Goal: Browse casually: Explore the website without a specific task or goal

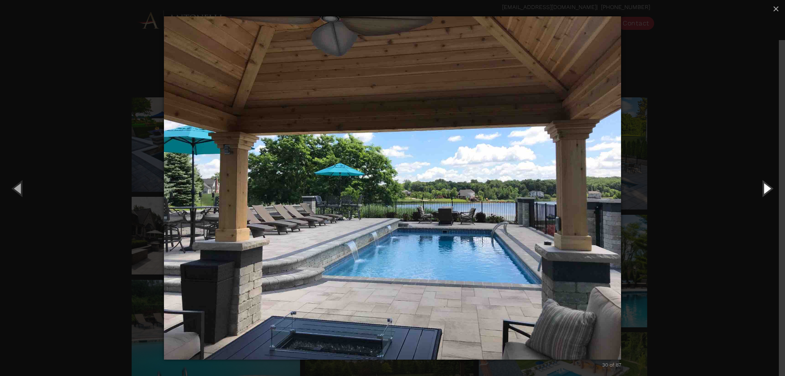
click at [768, 193] on button "Next (Right arrow key)" at bounding box center [767, 188] width 37 height 45
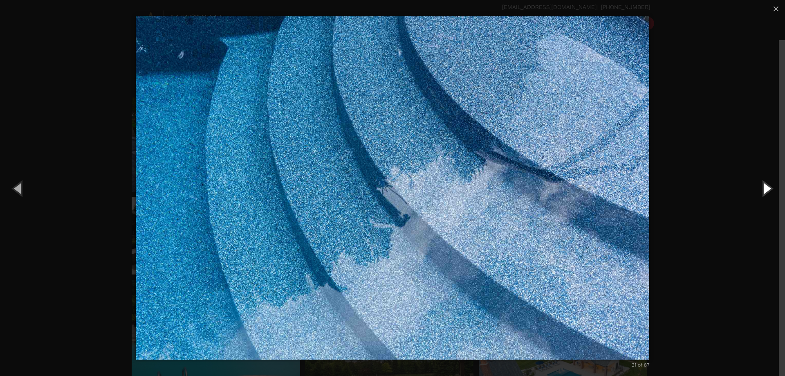
click at [768, 193] on button "Next (Right arrow key)" at bounding box center [767, 188] width 37 height 45
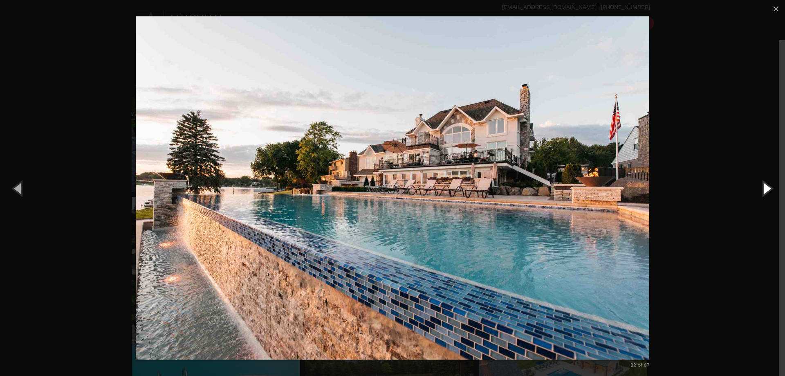
click at [768, 193] on button "Next (Right arrow key)" at bounding box center [767, 188] width 37 height 45
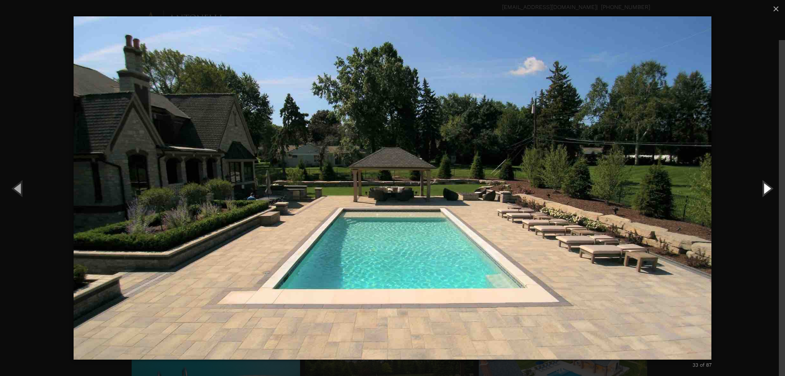
click at [768, 188] on button "Next (Right arrow key)" at bounding box center [767, 188] width 37 height 45
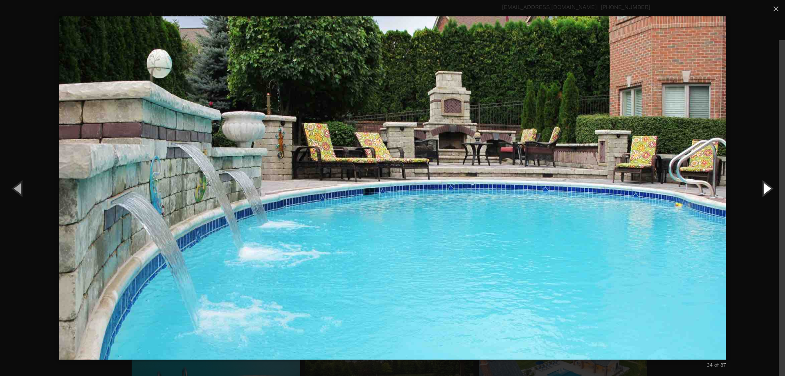
click at [768, 188] on button "Next (Right arrow key)" at bounding box center [767, 188] width 37 height 45
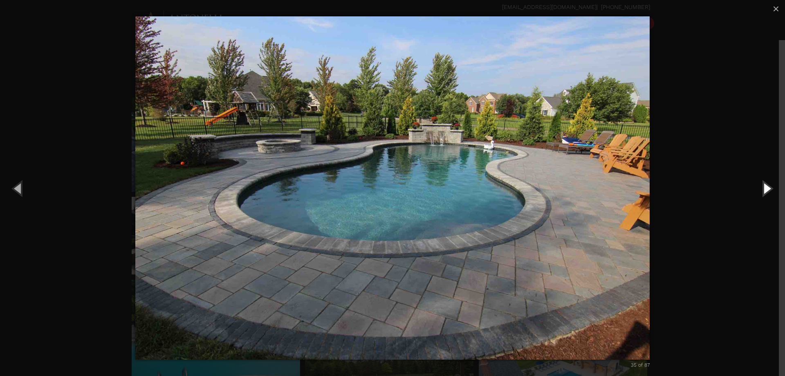
click at [768, 188] on button "Next (Right arrow key)" at bounding box center [767, 188] width 37 height 45
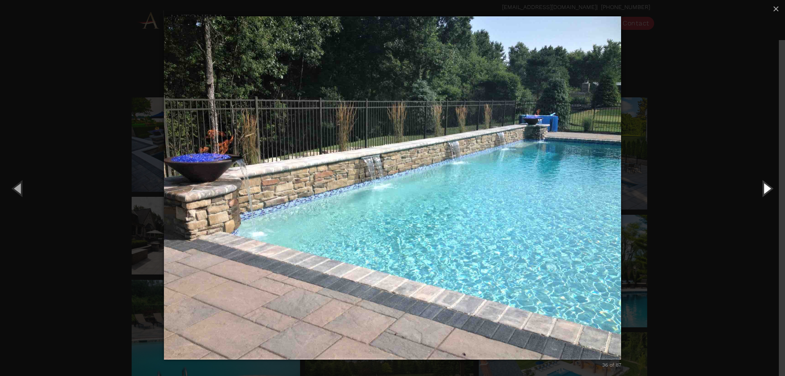
click at [768, 188] on button "Next (Right arrow key)" at bounding box center [767, 188] width 37 height 45
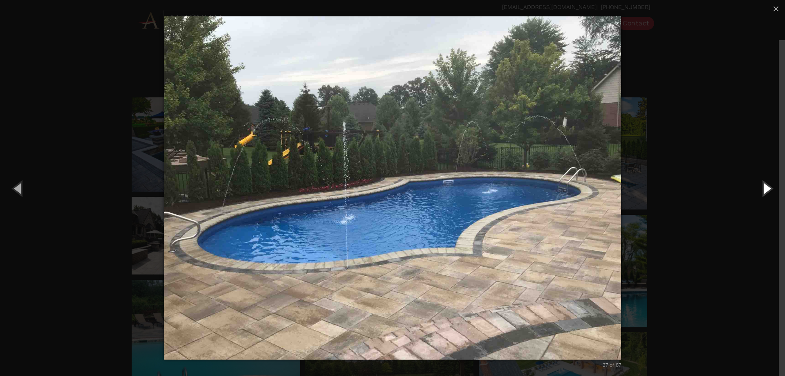
click at [768, 188] on button "Next (Right arrow key)" at bounding box center [767, 188] width 37 height 45
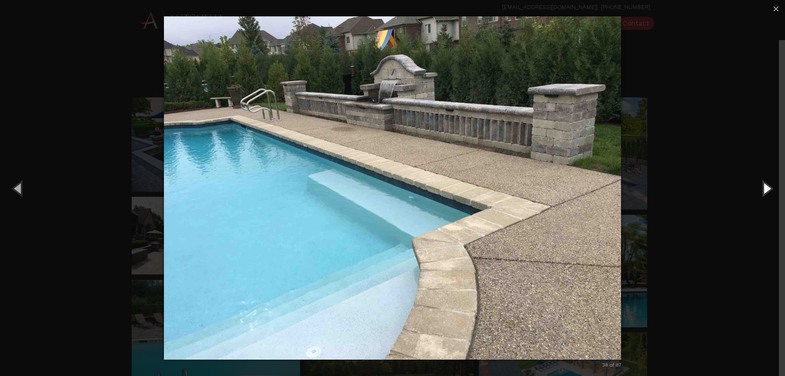
click at [768, 188] on button "Next (Right arrow key)" at bounding box center [767, 188] width 37 height 45
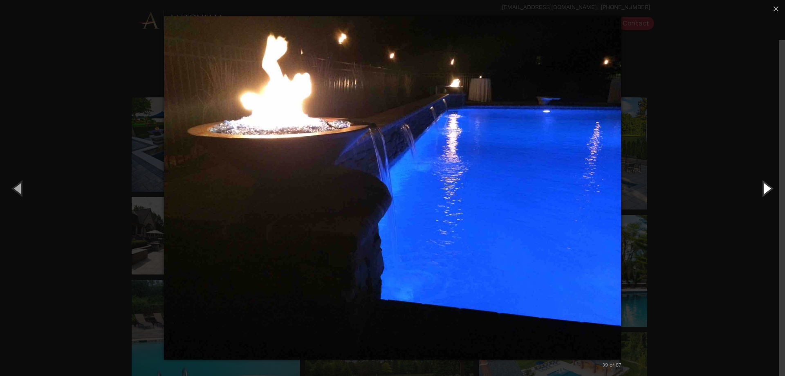
click at [768, 188] on button "Next (Right arrow key)" at bounding box center [767, 188] width 37 height 45
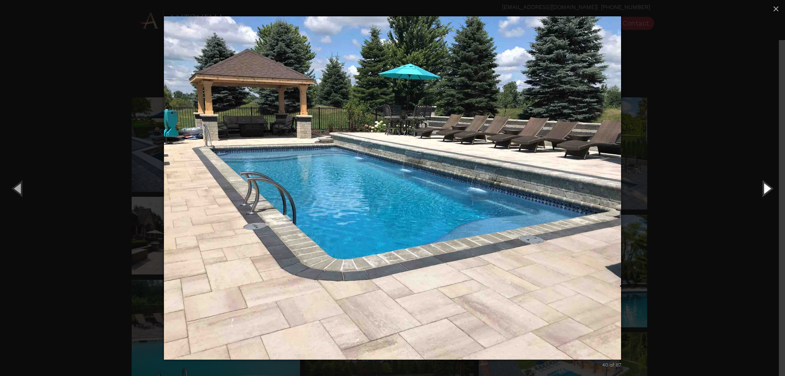
click at [767, 192] on button "Next (Right arrow key)" at bounding box center [767, 188] width 37 height 45
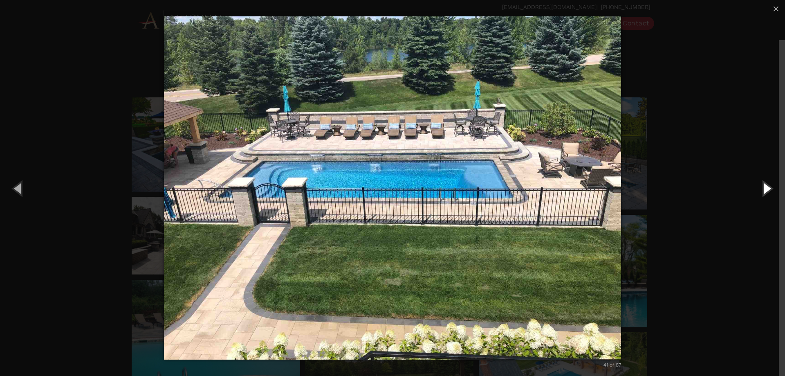
click at [763, 191] on button "Next (Right arrow key)" at bounding box center [767, 188] width 37 height 45
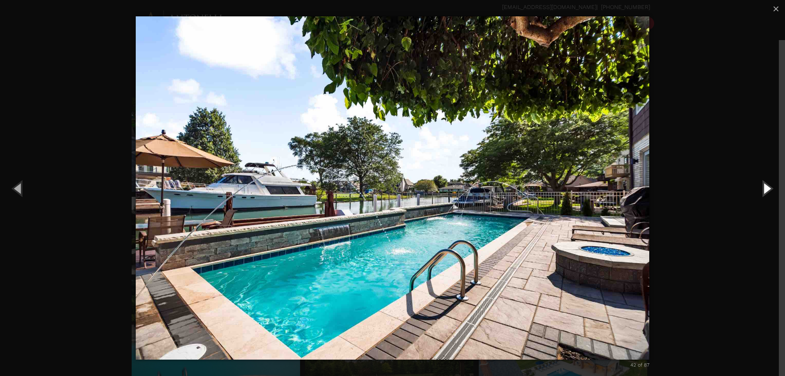
click at [763, 191] on button "Next (Right arrow key)" at bounding box center [767, 188] width 37 height 45
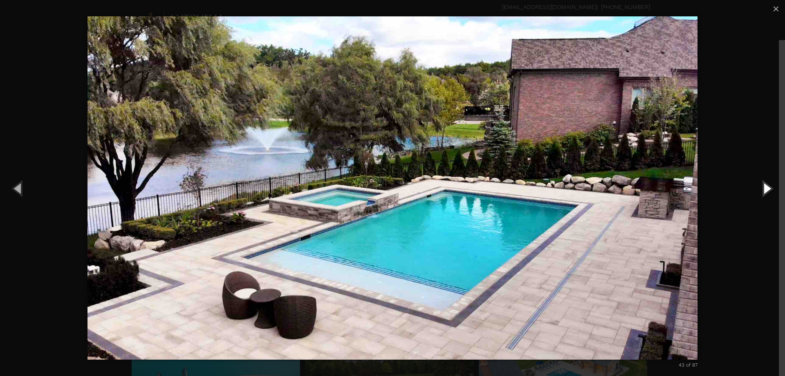
click at [763, 191] on button "Next (Right arrow key)" at bounding box center [767, 188] width 37 height 45
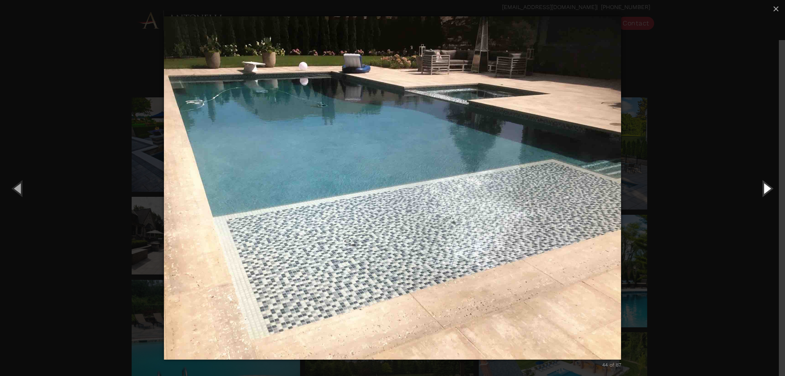
click at [763, 191] on button "Next (Right arrow key)" at bounding box center [767, 188] width 37 height 45
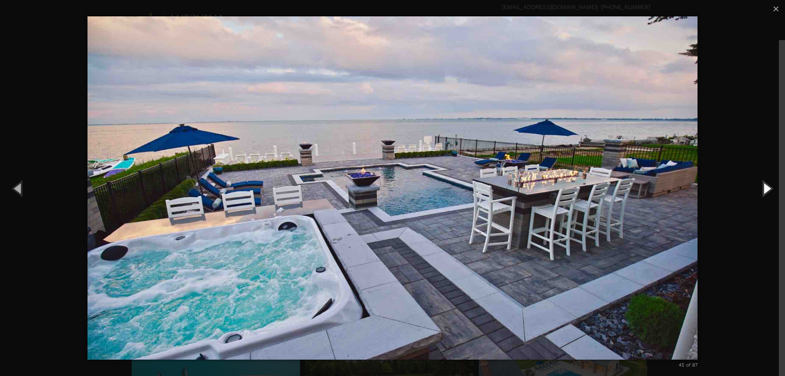
click at [763, 191] on button "Next (Right arrow key)" at bounding box center [767, 188] width 37 height 45
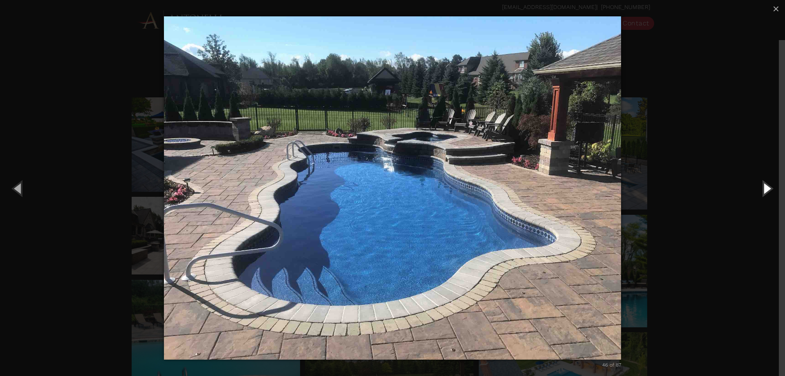
click at [763, 191] on button "Next (Right arrow key)" at bounding box center [767, 188] width 37 height 45
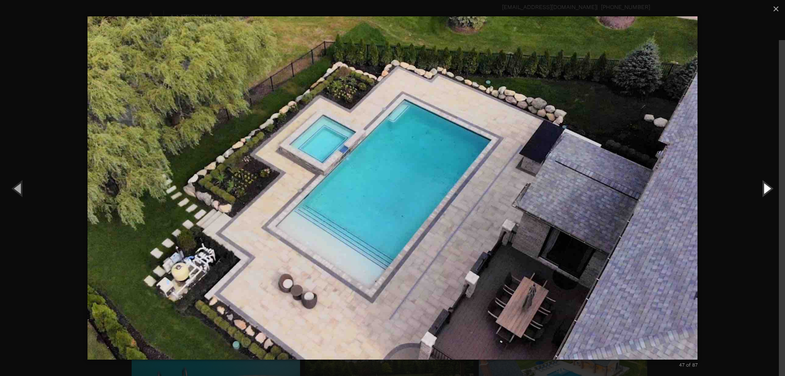
click at [763, 191] on button "Next (Right arrow key)" at bounding box center [767, 188] width 37 height 45
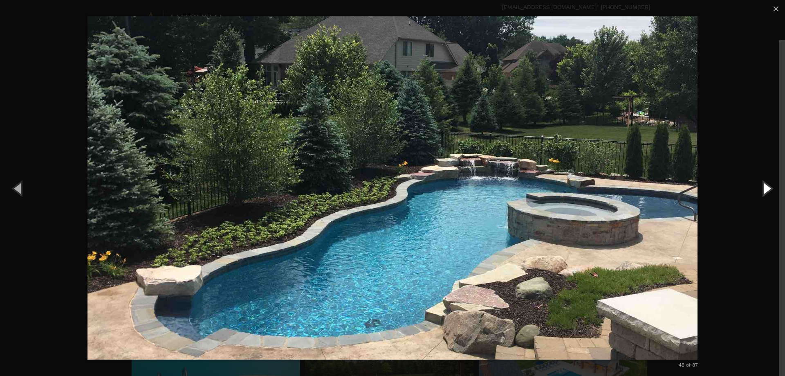
click at [763, 191] on button "Next (Right arrow key)" at bounding box center [767, 188] width 37 height 45
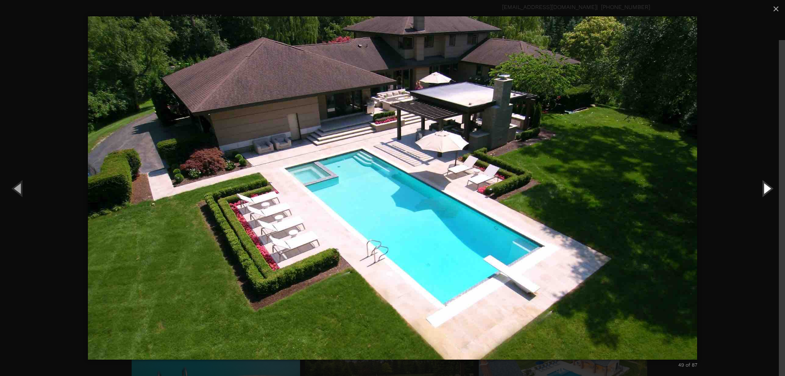
click at [769, 191] on button "Next (Right arrow key)" at bounding box center [767, 188] width 37 height 45
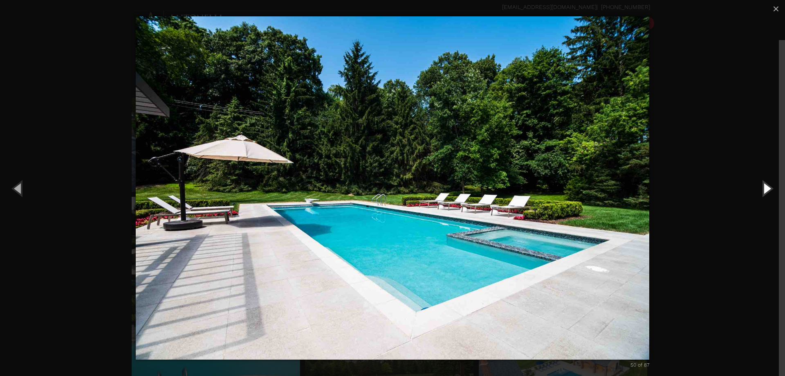
click at [769, 191] on button "Next (Right arrow key)" at bounding box center [767, 188] width 37 height 45
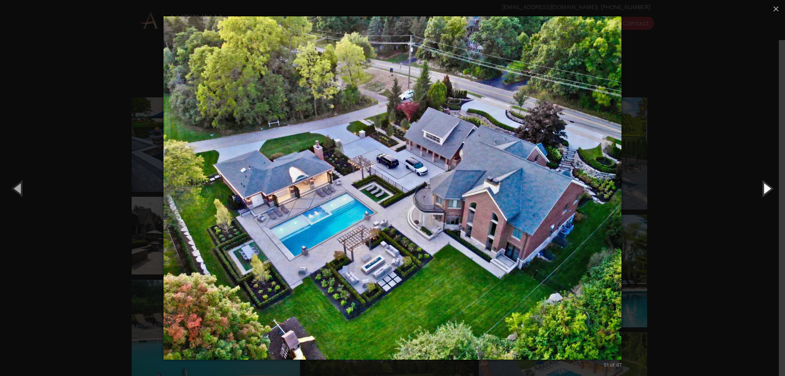
click at [764, 189] on button "Next (Right arrow key)" at bounding box center [767, 188] width 37 height 45
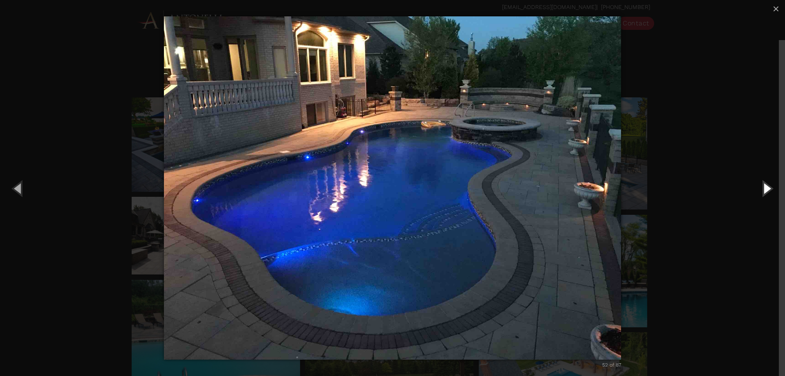
click at [764, 189] on button "Next (Right arrow key)" at bounding box center [767, 188] width 37 height 45
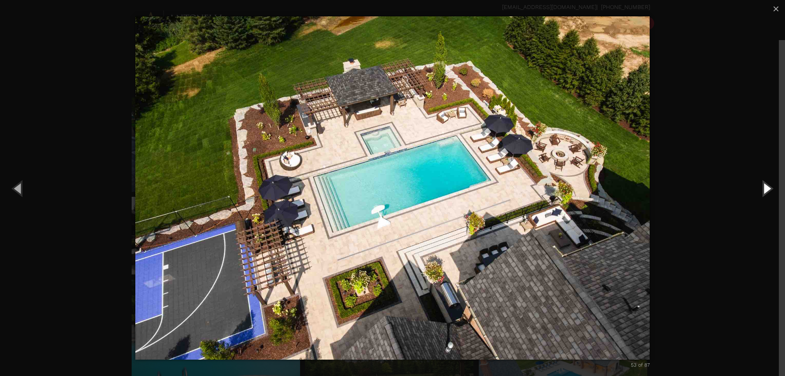
click at [765, 189] on button "Next (Right arrow key)" at bounding box center [767, 188] width 37 height 45
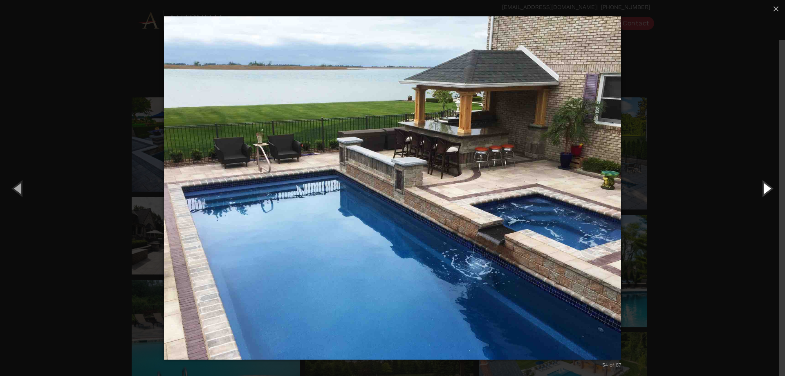
click at [765, 189] on button "Next (Right arrow key)" at bounding box center [767, 188] width 37 height 45
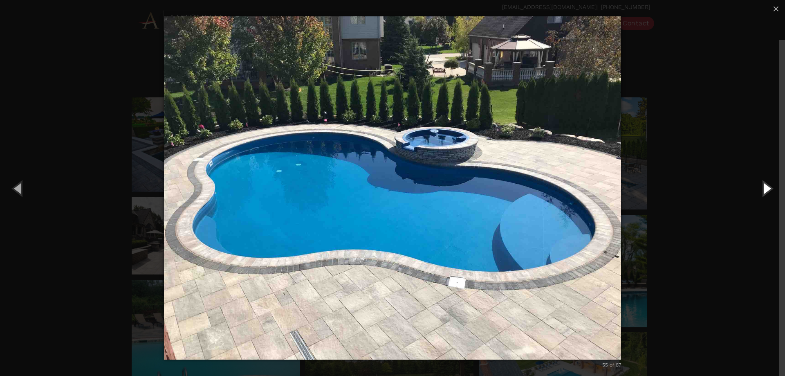
click at [765, 189] on button "Next (Right arrow key)" at bounding box center [767, 188] width 37 height 45
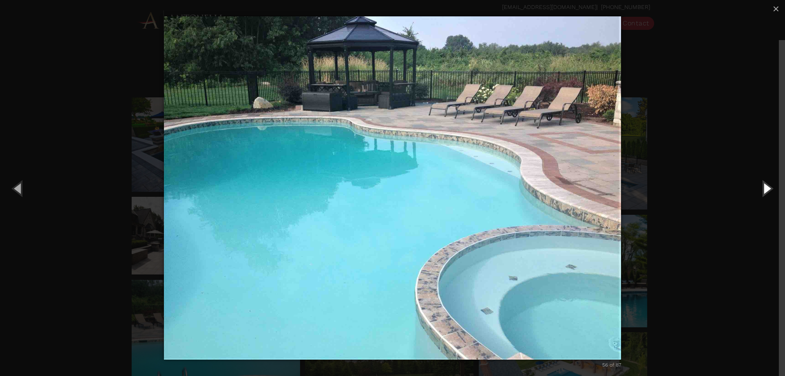
click at [765, 189] on button "Next (Right arrow key)" at bounding box center [767, 188] width 37 height 45
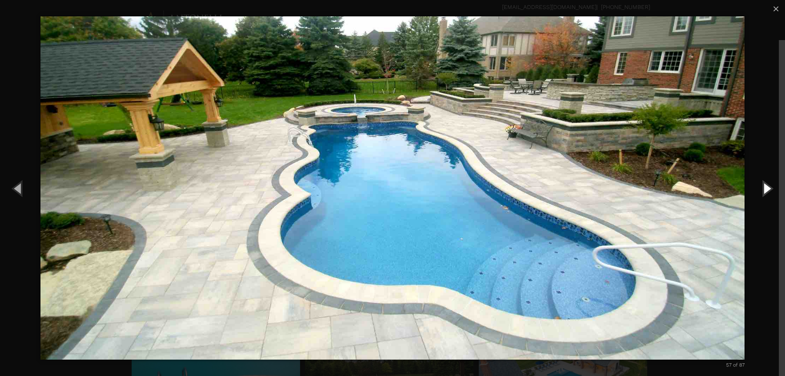
click at [765, 189] on button "Next (Right arrow key)" at bounding box center [767, 188] width 37 height 45
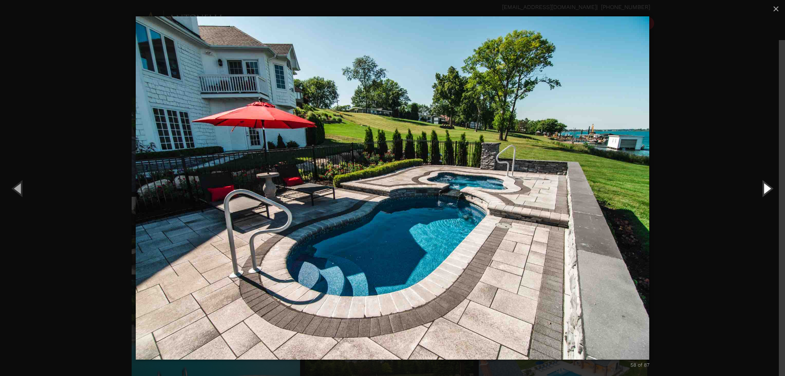
click at [765, 189] on button "Next (Right arrow key)" at bounding box center [767, 188] width 37 height 45
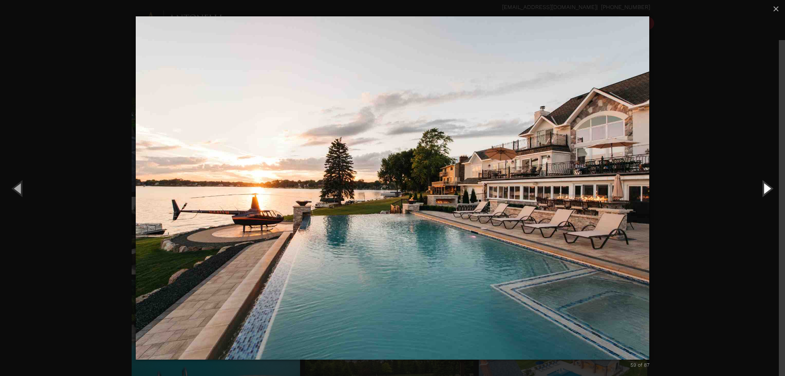
click at [765, 189] on button "Next (Right arrow key)" at bounding box center [767, 188] width 37 height 45
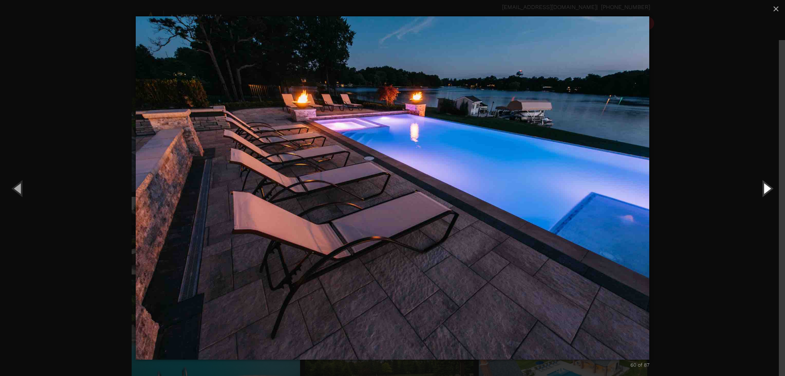
click at [765, 189] on button "Next (Right arrow key)" at bounding box center [767, 188] width 37 height 45
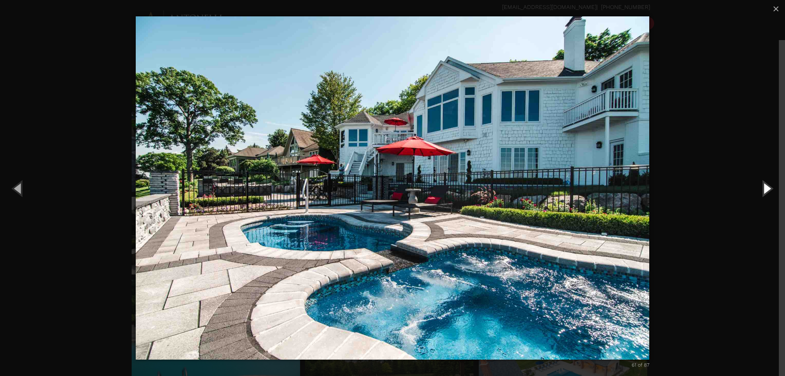
click at [765, 189] on button "Next (Right arrow key)" at bounding box center [767, 188] width 37 height 45
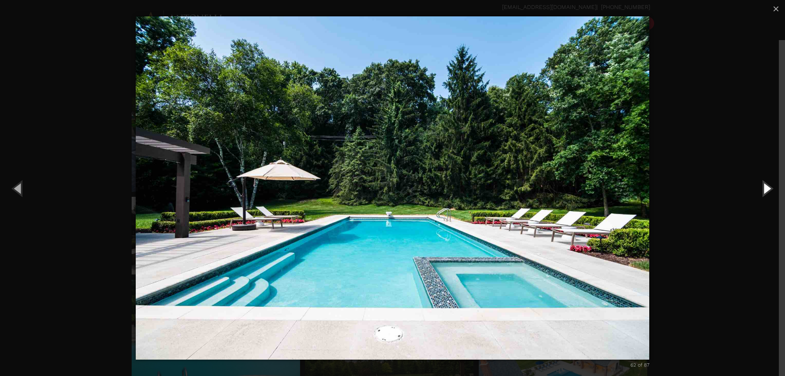
click at [765, 189] on button "Next (Right arrow key)" at bounding box center [767, 188] width 37 height 45
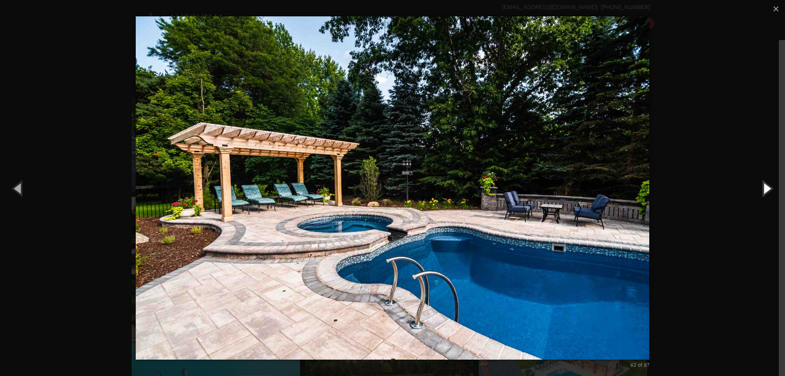
click at [765, 189] on button "Next (Right arrow key)" at bounding box center [767, 188] width 37 height 45
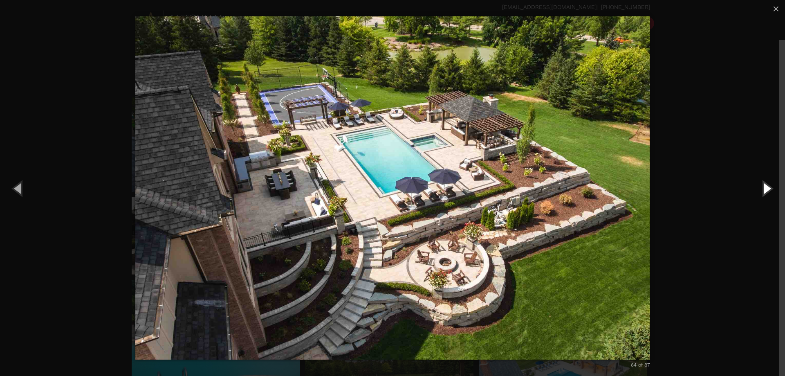
click at [766, 191] on button "Next (Right arrow key)" at bounding box center [767, 188] width 37 height 45
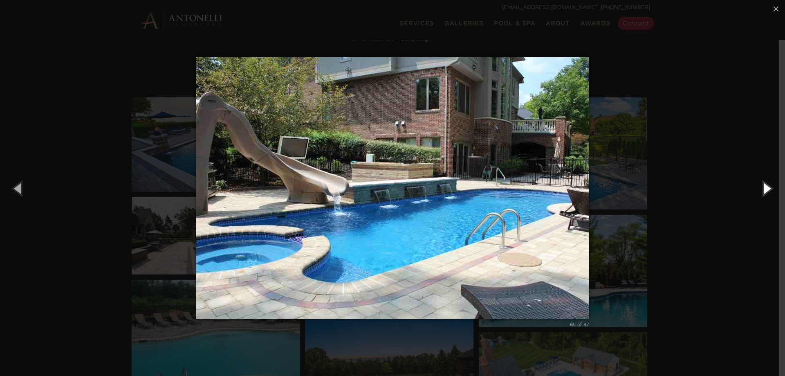
click at [766, 191] on button "Next (Right arrow key)" at bounding box center [767, 188] width 37 height 45
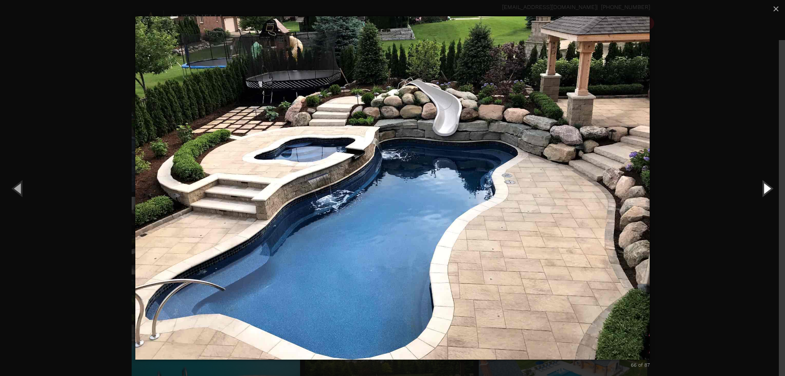
click at [766, 190] on button "Next (Right arrow key)" at bounding box center [767, 188] width 37 height 45
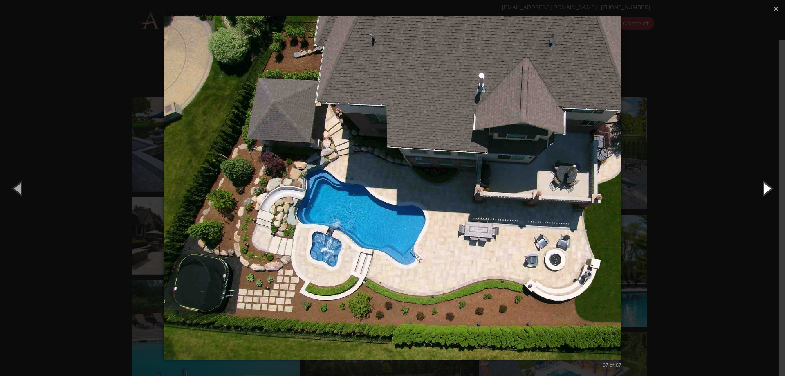
click at [766, 190] on button "Next (Right arrow key)" at bounding box center [767, 188] width 37 height 45
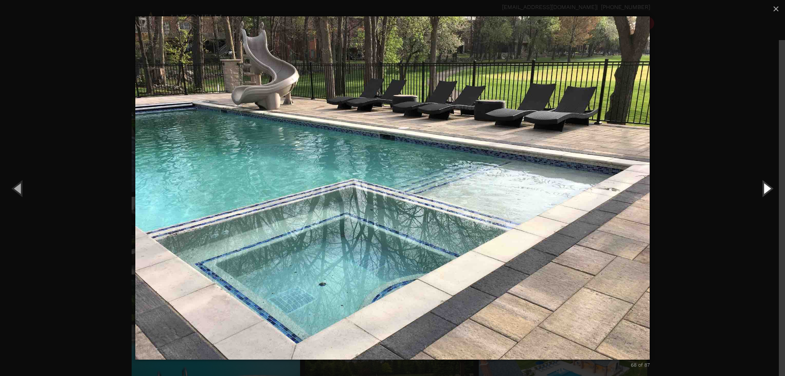
click at [766, 190] on button "Next (Right arrow key)" at bounding box center [767, 188] width 37 height 45
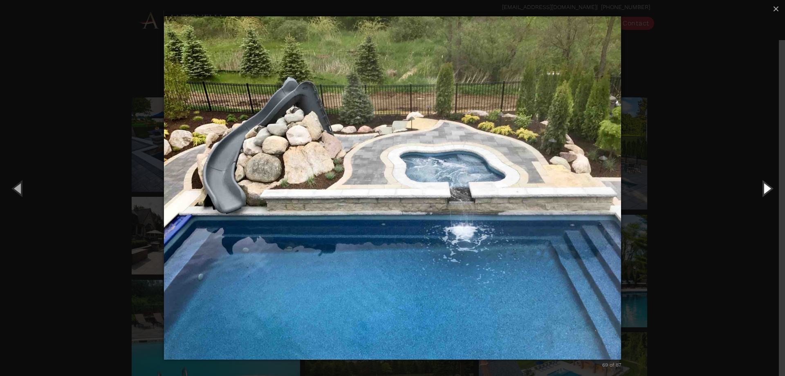
click at [766, 190] on button "Next (Right arrow key)" at bounding box center [767, 188] width 37 height 45
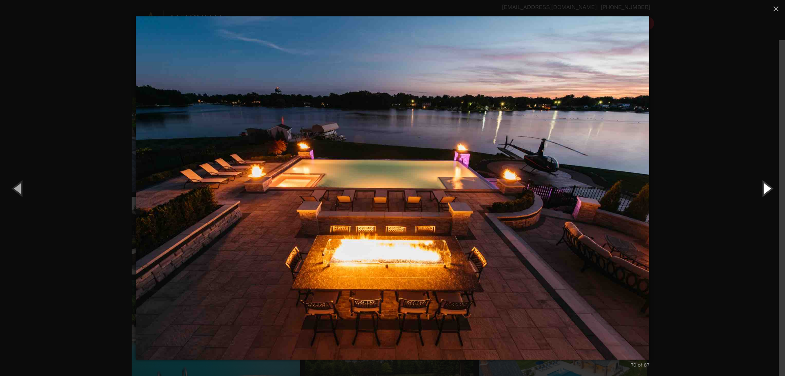
click at [766, 190] on button "Next (Right arrow key)" at bounding box center [767, 188] width 37 height 45
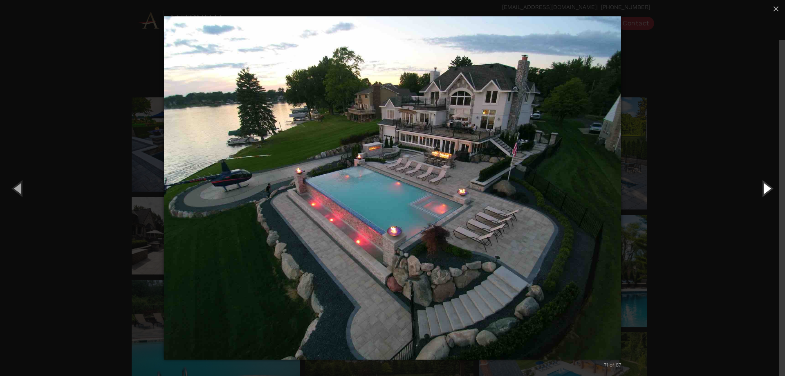
click at [766, 190] on button "Next (Right arrow key)" at bounding box center [767, 188] width 37 height 45
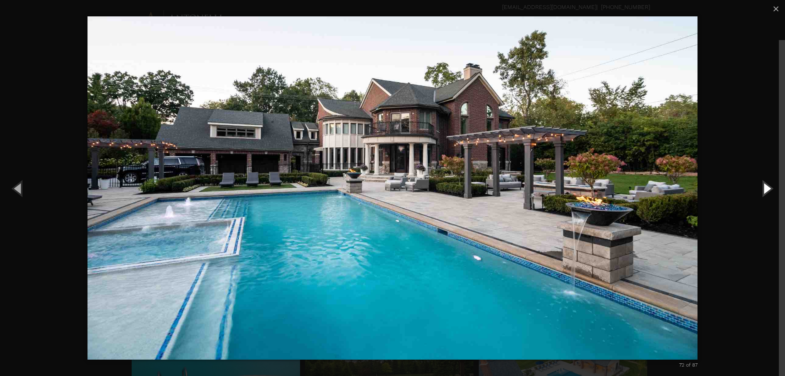
click at [766, 190] on button "Next (Right arrow key)" at bounding box center [767, 188] width 37 height 45
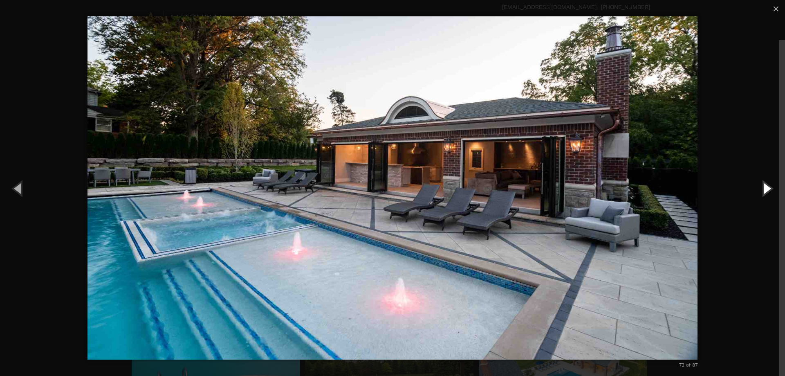
click at [766, 190] on button "Next (Right arrow key)" at bounding box center [767, 188] width 37 height 45
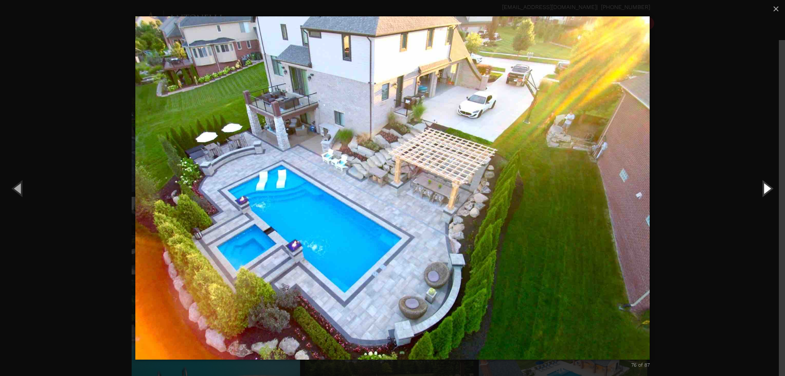
click at [766, 190] on button "Next (Right arrow key)" at bounding box center [767, 188] width 37 height 45
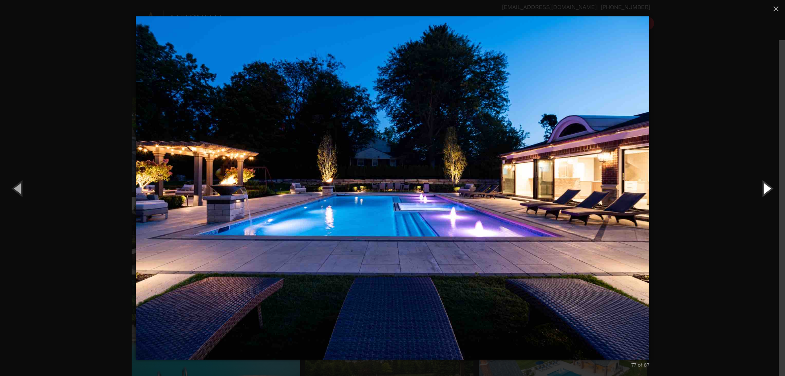
click at [766, 190] on button "Next (Right arrow key)" at bounding box center [767, 188] width 37 height 45
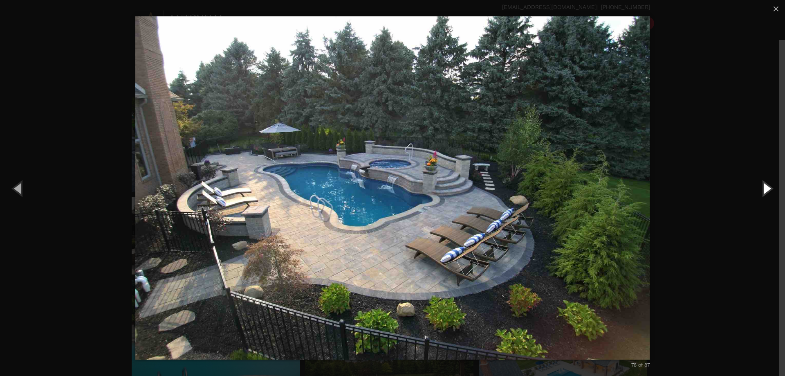
click at [766, 190] on button "Next (Right arrow key)" at bounding box center [767, 188] width 37 height 45
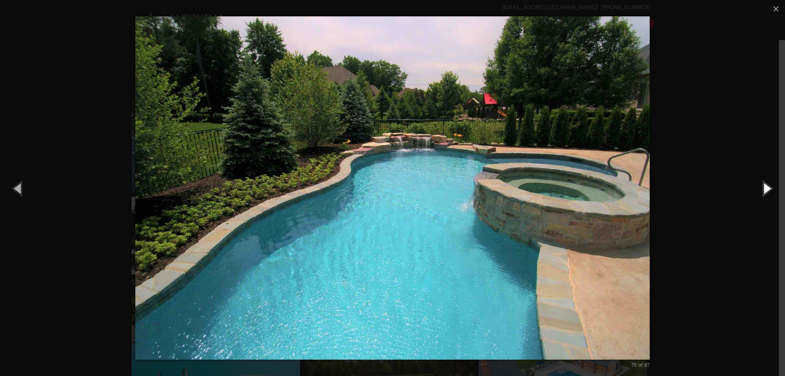
click at [766, 190] on button "Next (Right arrow key)" at bounding box center [767, 188] width 37 height 45
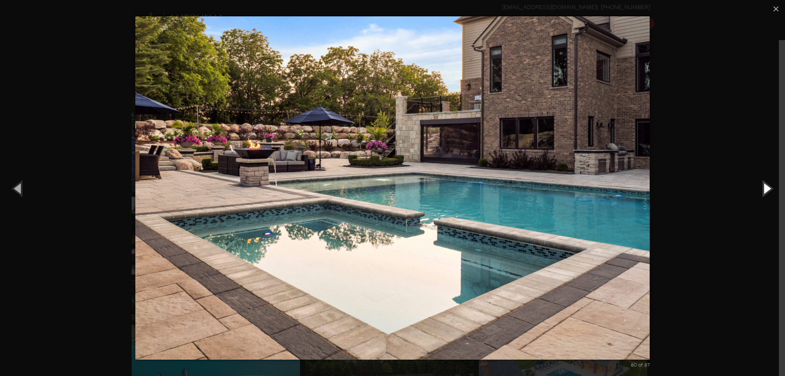
click at [766, 190] on button "Next (Right arrow key)" at bounding box center [767, 188] width 37 height 45
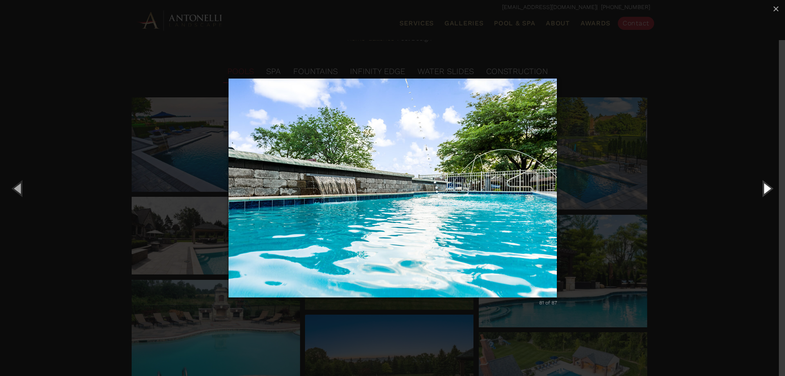
click at [766, 190] on button "Next (Right arrow key)" at bounding box center [767, 188] width 37 height 45
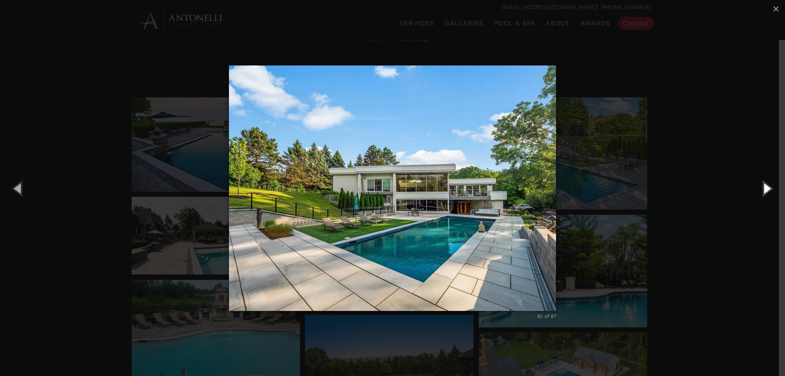
click at [766, 190] on button "Next (Right arrow key)" at bounding box center [767, 188] width 37 height 45
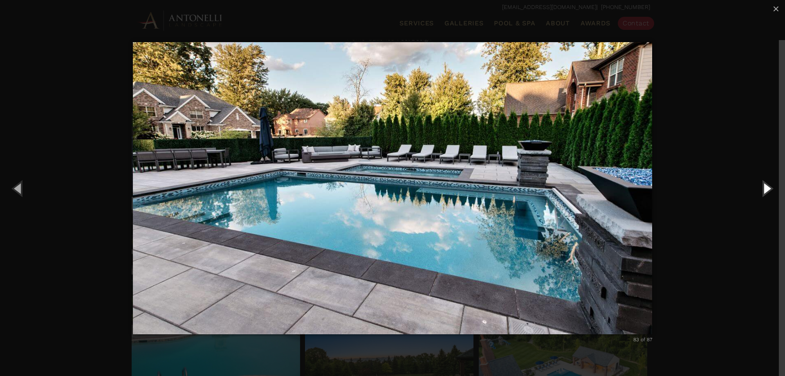
click at [766, 190] on button "Next (Right arrow key)" at bounding box center [767, 188] width 37 height 45
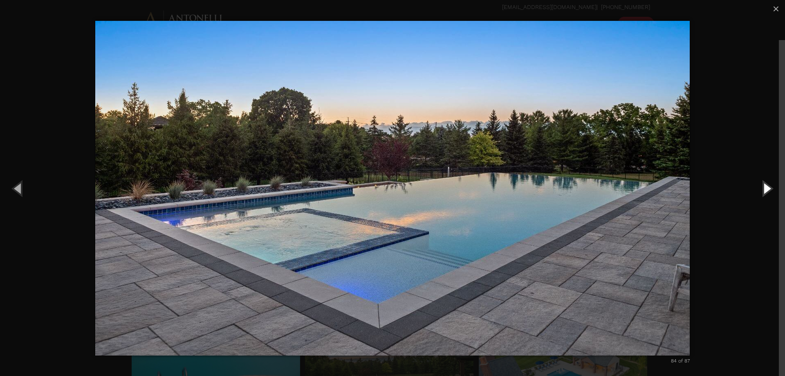
click at [766, 190] on button "Next (Right arrow key)" at bounding box center [767, 188] width 37 height 45
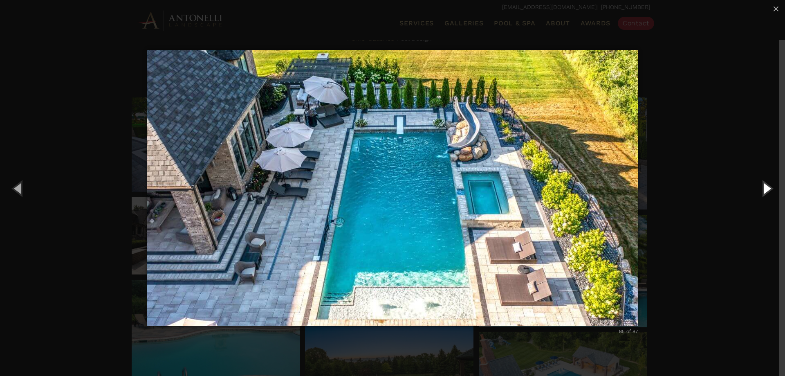
click at [766, 190] on button "Next (Right arrow key)" at bounding box center [767, 188] width 37 height 45
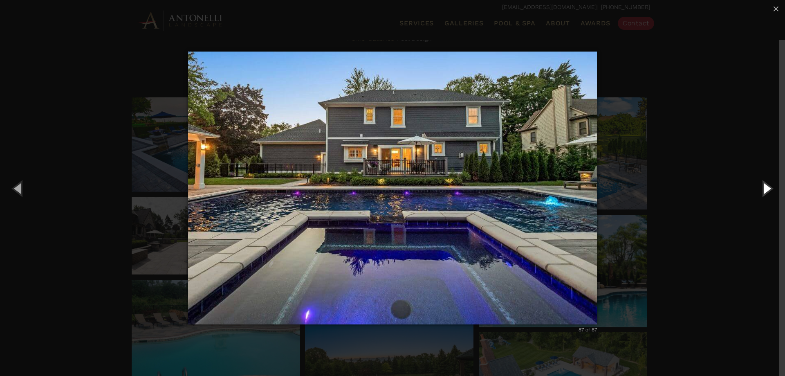
click at [766, 190] on button "Next (Right arrow key)" at bounding box center [767, 188] width 37 height 45
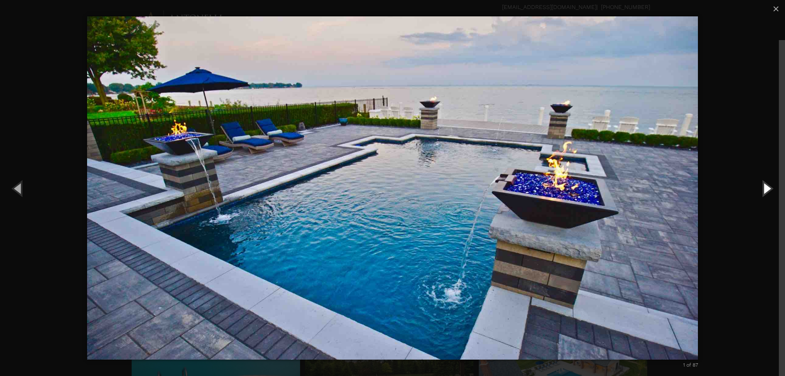
click at [766, 190] on button "Next (Right arrow key)" at bounding box center [767, 188] width 37 height 45
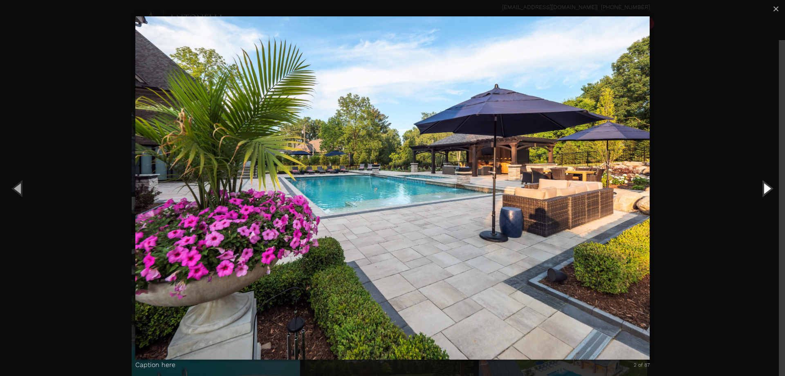
click at [766, 190] on button "Next (Right arrow key)" at bounding box center [767, 188] width 37 height 45
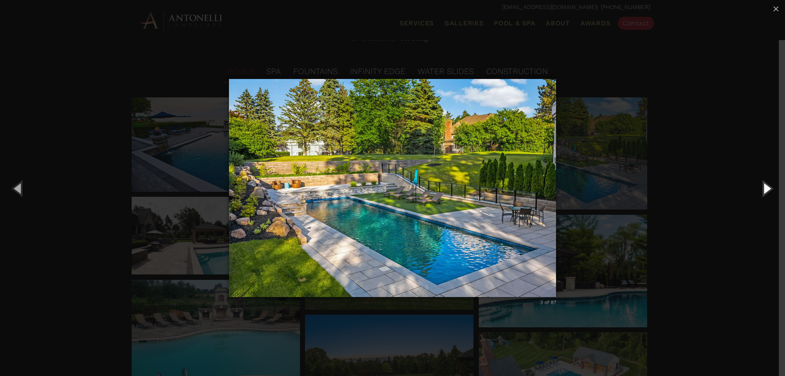
click at [766, 190] on button "Next (Right arrow key)" at bounding box center [767, 188] width 37 height 45
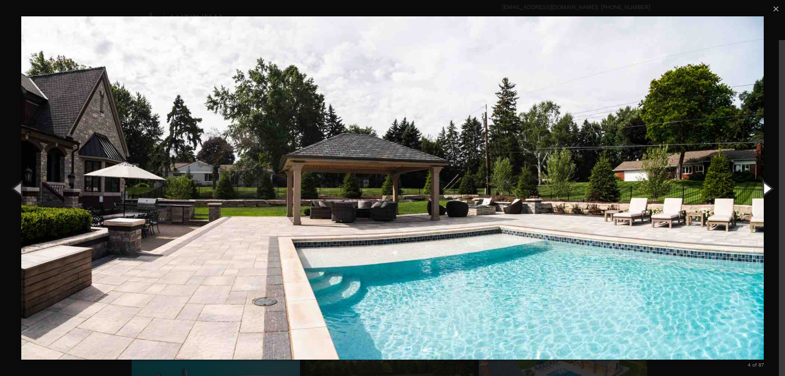
click at [766, 190] on button "Next (Right arrow key)" at bounding box center [767, 188] width 37 height 45
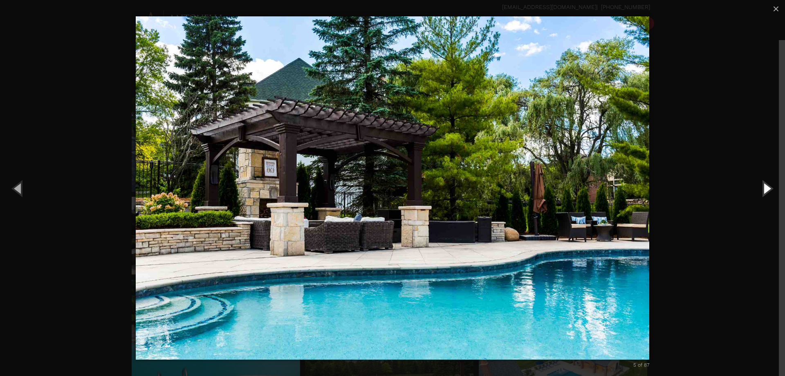
click at [766, 190] on button "Next (Right arrow key)" at bounding box center [767, 188] width 37 height 45
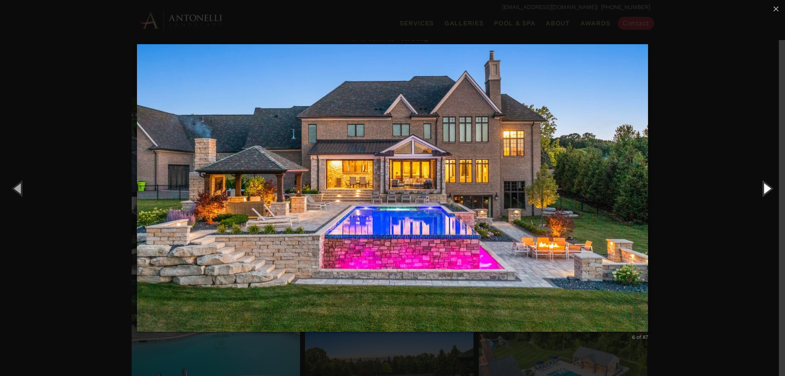
click at [766, 190] on button "Next (Right arrow key)" at bounding box center [767, 188] width 37 height 45
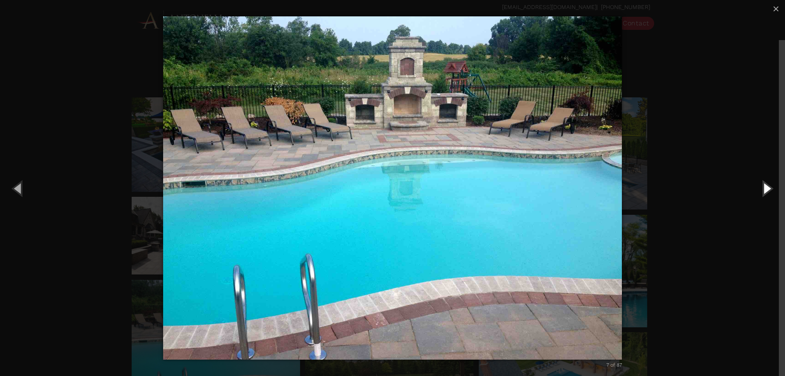
click at [766, 190] on button "Next (Right arrow key)" at bounding box center [767, 188] width 37 height 45
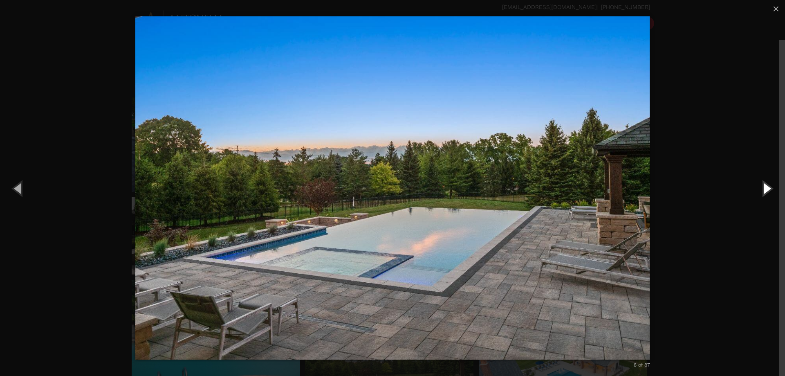
click at [766, 190] on button "Next (Right arrow key)" at bounding box center [767, 188] width 37 height 45
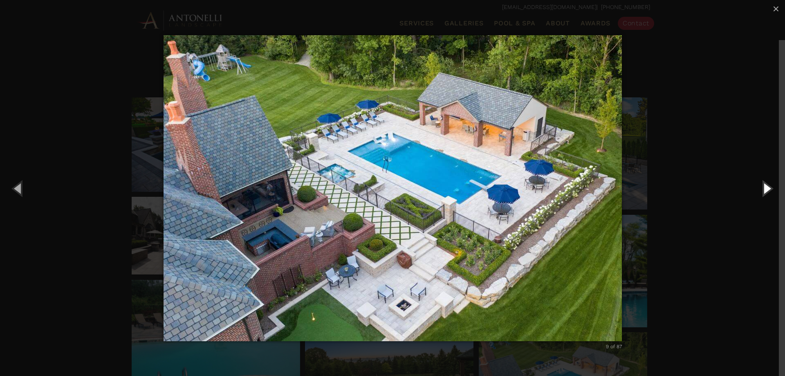
click at [765, 193] on button "Next (Right arrow key)" at bounding box center [767, 188] width 37 height 45
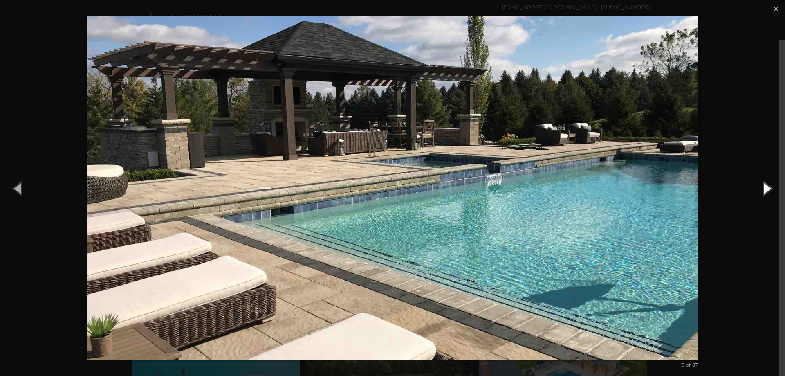
click at [765, 193] on button "Next (Right arrow key)" at bounding box center [767, 188] width 37 height 45
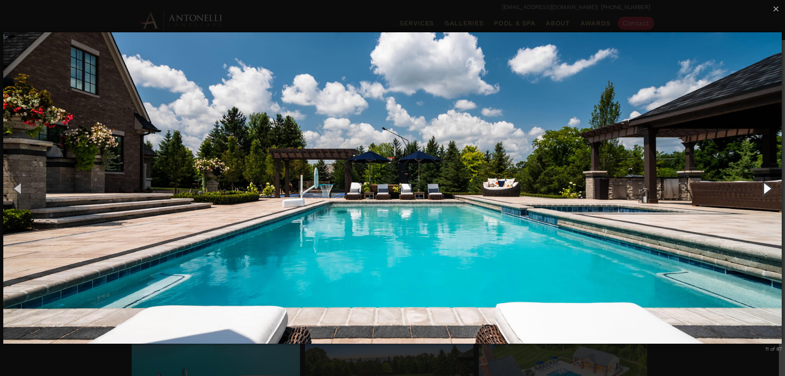
click at [767, 191] on button "Next (Right arrow key)" at bounding box center [767, 188] width 37 height 45
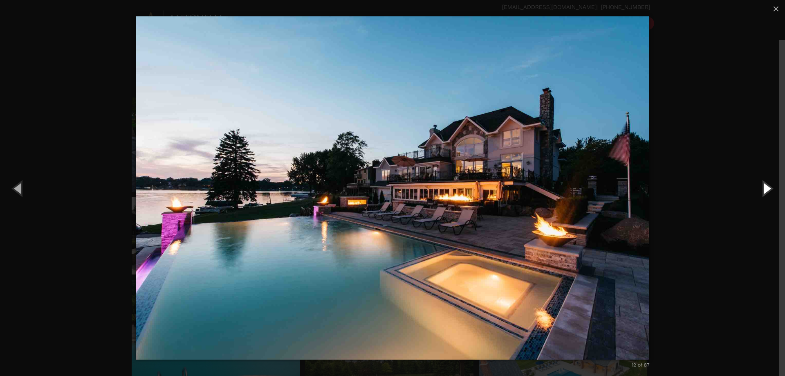
click at [767, 191] on button "Next (Right arrow key)" at bounding box center [767, 188] width 37 height 45
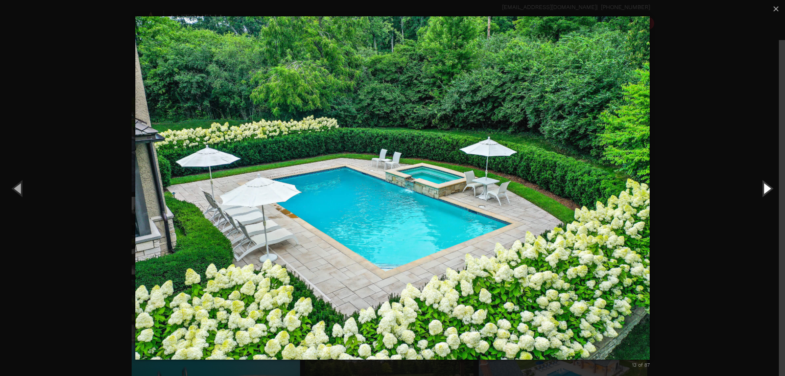
click at [767, 191] on button "Next (Right arrow key)" at bounding box center [767, 188] width 37 height 45
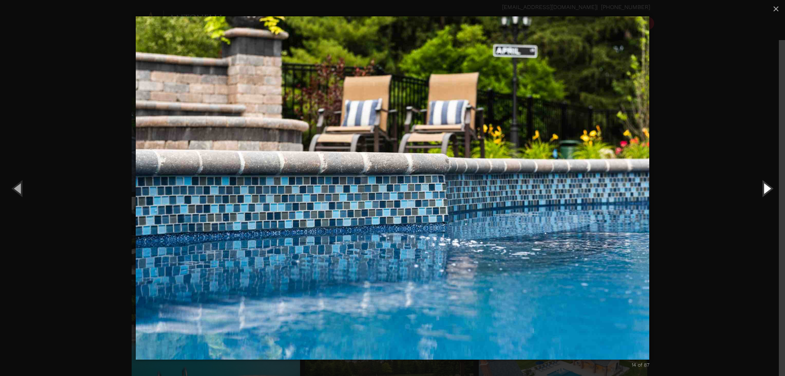
click at [767, 193] on button "Next (Right arrow key)" at bounding box center [767, 188] width 37 height 45
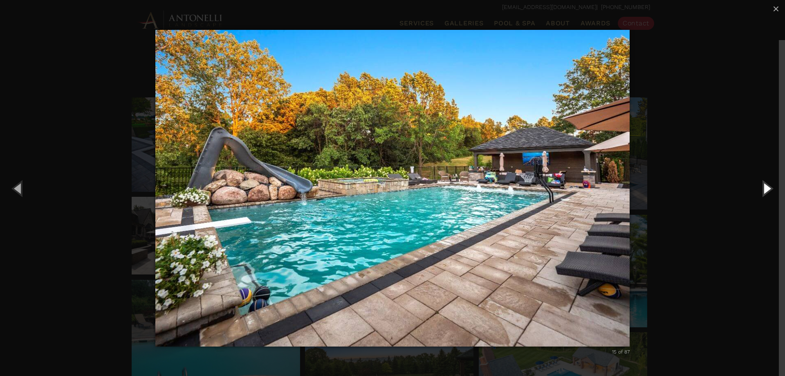
click at [767, 188] on button "Next (Right arrow key)" at bounding box center [767, 188] width 37 height 45
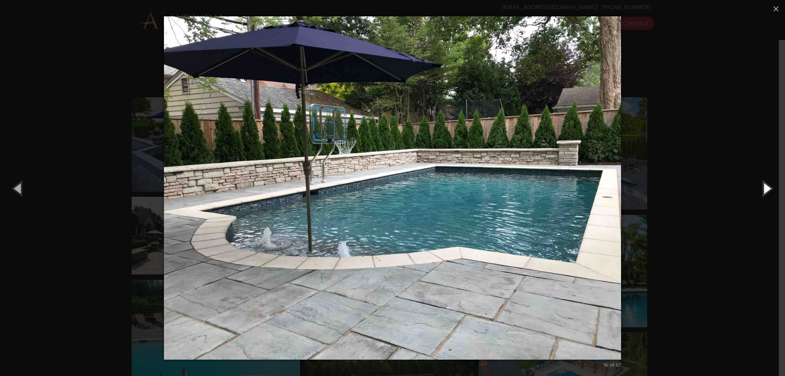
click at [767, 188] on button "Next (Right arrow key)" at bounding box center [767, 188] width 37 height 45
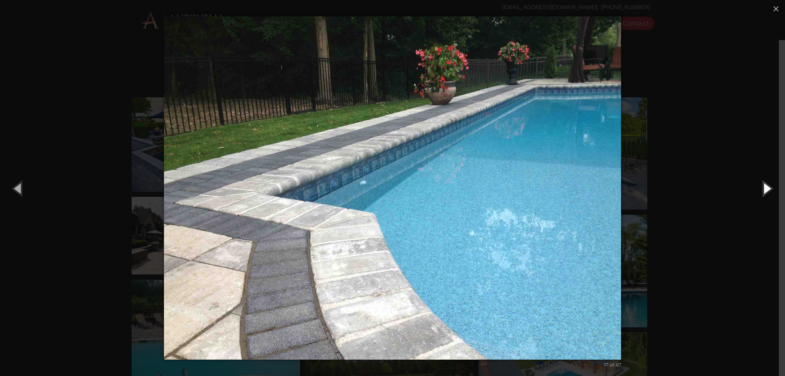
click at [767, 188] on button "Next (Right arrow key)" at bounding box center [767, 188] width 37 height 45
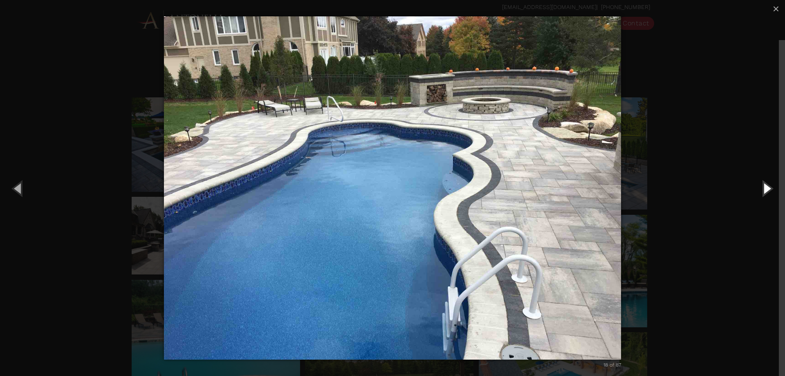
click at [767, 188] on button "Next (Right arrow key)" at bounding box center [767, 188] width 37 height 45
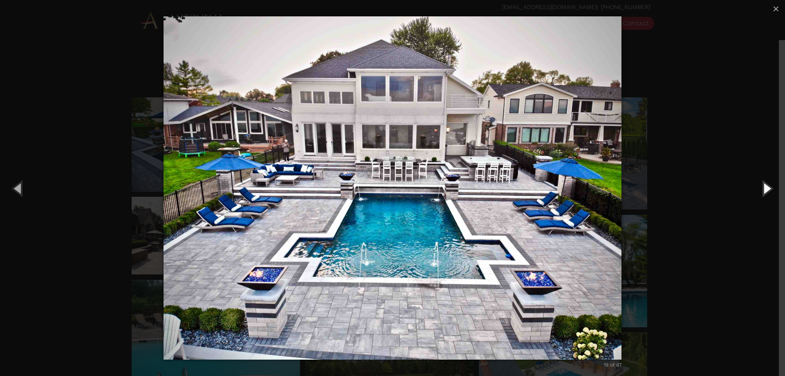
click at [767, 188] on button "Next (Right arrow key)" at bounding box center [767, 188] width 37 height 45
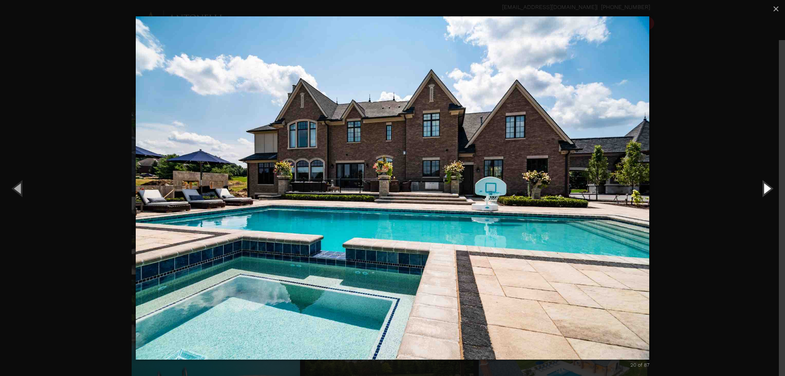
click at [767, 188] on button "Next (Right arrow key)" at bounding box center [767, 188] width 37 height 45
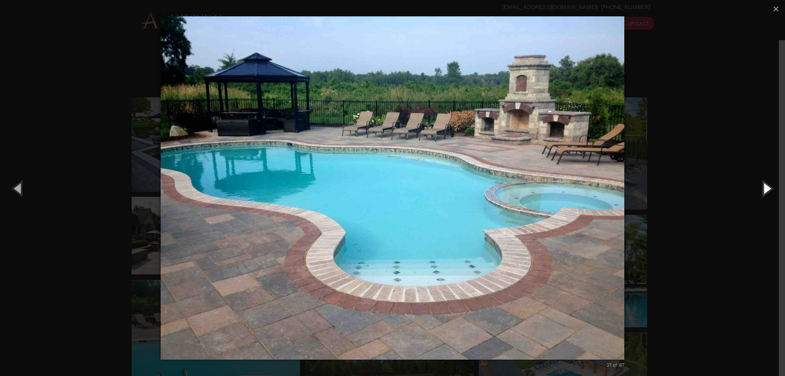
click at [767, 188] on button "Next (Right arrow key)" at bounding box center [767, 188] width 37 height 45
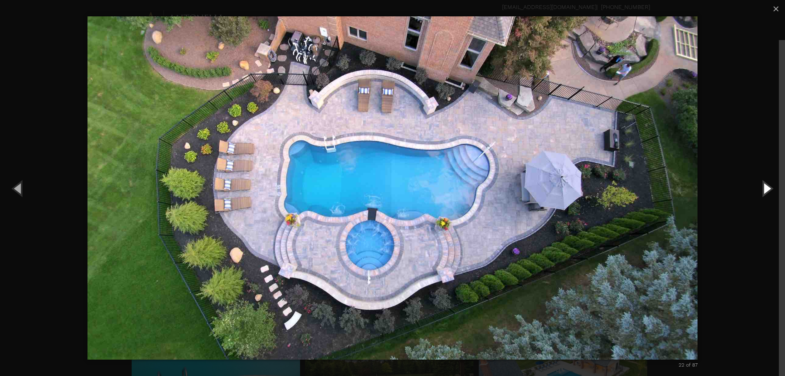
click at [767, 188] on button "Next (Right arrow key)" at bounding box center [767, 188] width 37 height 45
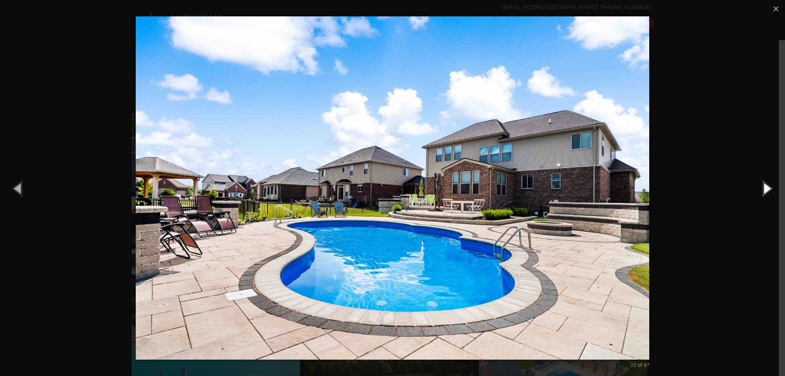
click at [767, 188] on button "Next (Right arrow key)" at bounding box center [767, 188] width 37 height 45
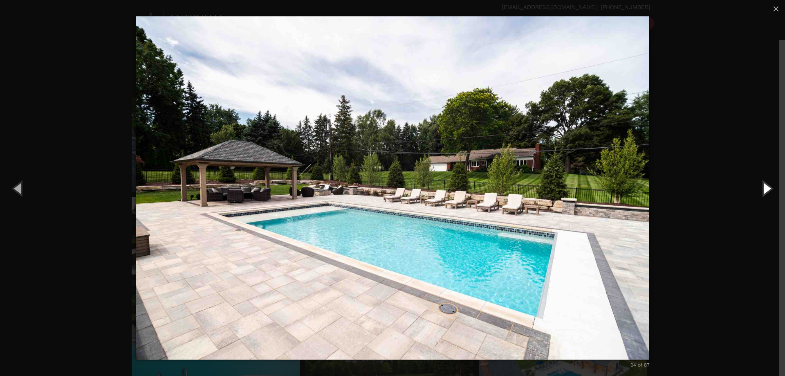
click at [767, 188] on button "Next (Right arrow key)" at bounding box center [767, 188] width 37 height 45
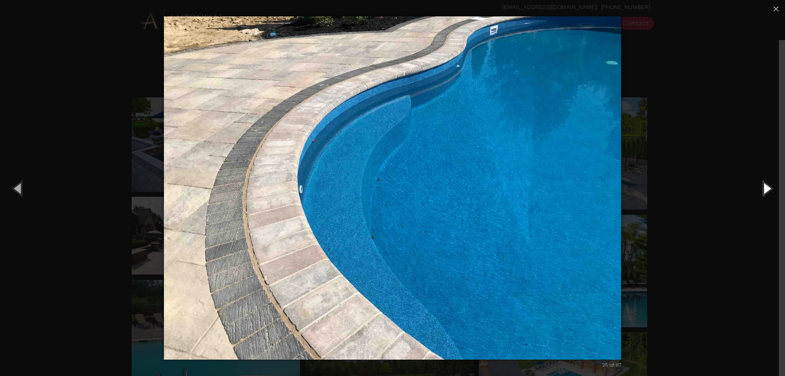
click at [767, 188] on button "Next (Right arrow key)" at bounding box center [767, 188] width 37 height 45
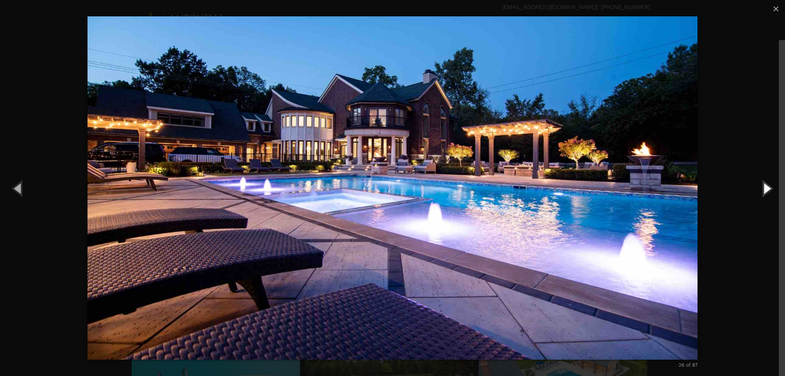
click at [767, 188] on button "Next (Right arrow key)" at bounding box center [767, 188] width 37 height 45
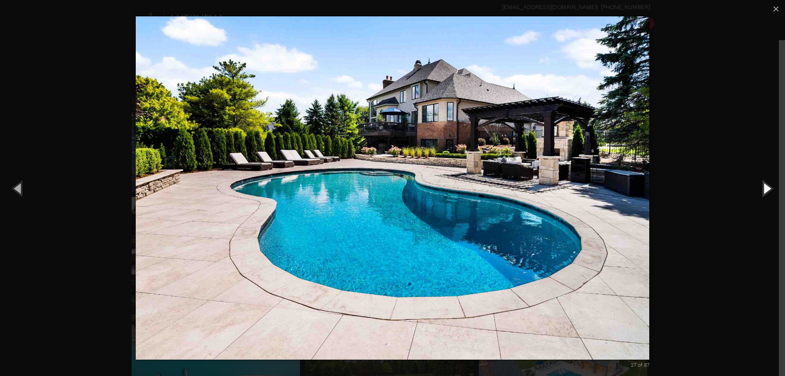
click at [765, 188] on button "Next (Right arrow key)" at bounding box center [767, 188] width 37 height 45
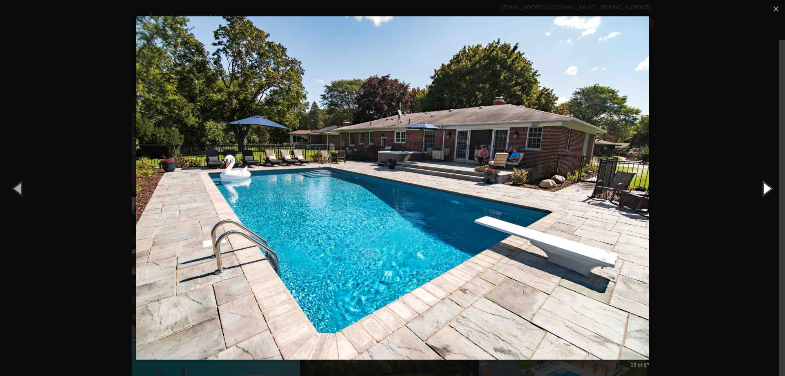
click at [765, 188] on button "Next (Right arrow key)" at bounding box center [767, 188] width 37 height 45
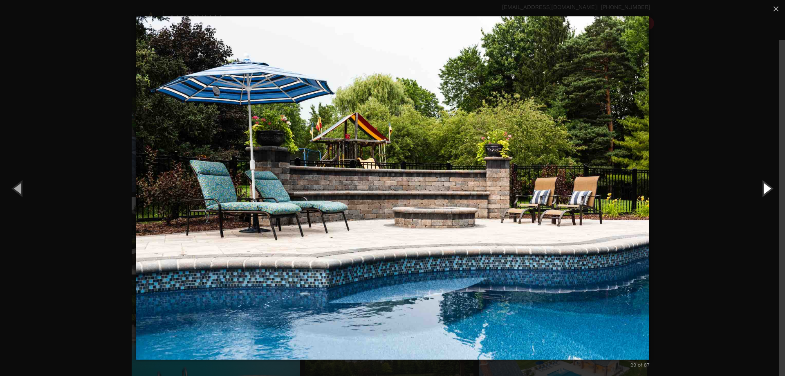
click at [765, 190] on button "Next (Right arrow key)" at bounding box center [767, 188] width 37 height 45
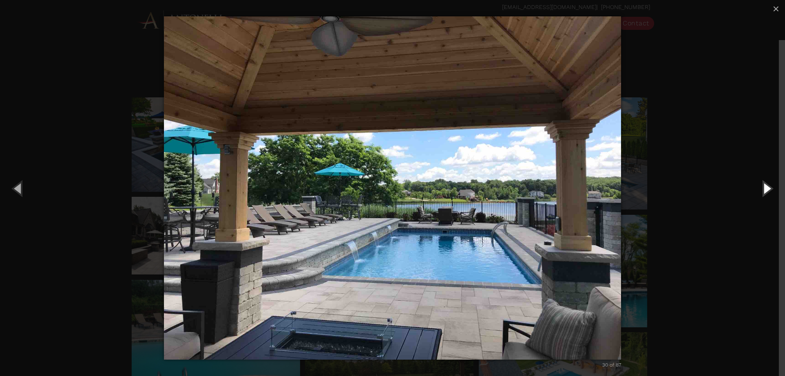
click at [765, 190] on button "Next (Right arrow key)" at bounding box center [767, 188] width 37 height 45
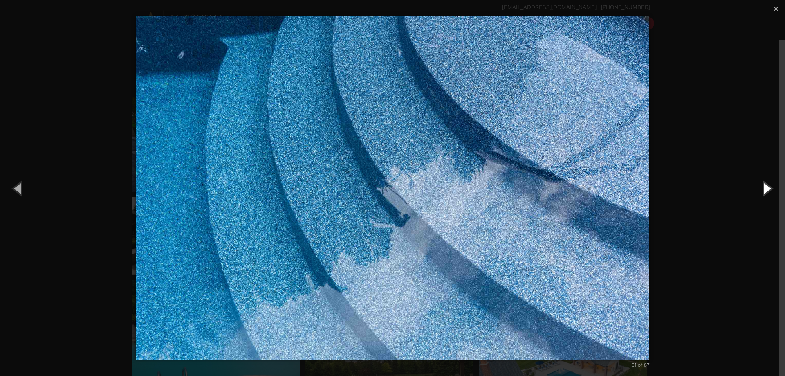
click at [765, 190] on button "Next (Right arrow key)" at bounding box center [767, 188] width 37 height 45
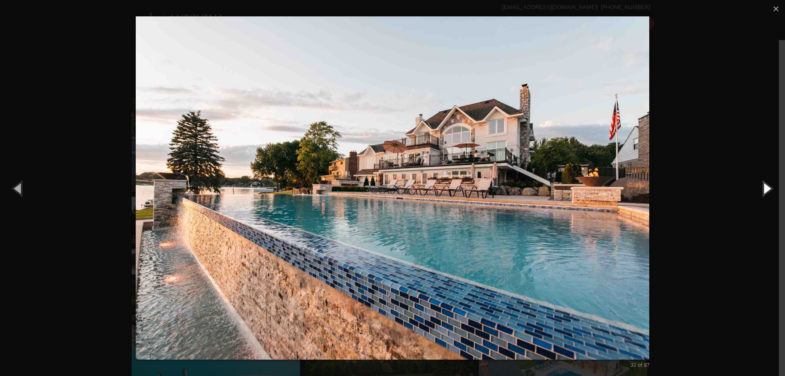
click at [765, 190] on button "Next (Right arrow key)" at bounding box center [767, 188] width 37 height 45
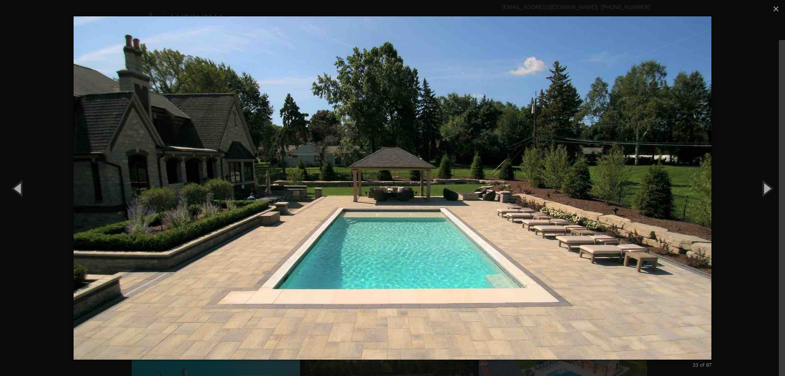
click at [627, 189] on img "carousel" at bounding box center [393, 188] width 638 height 376
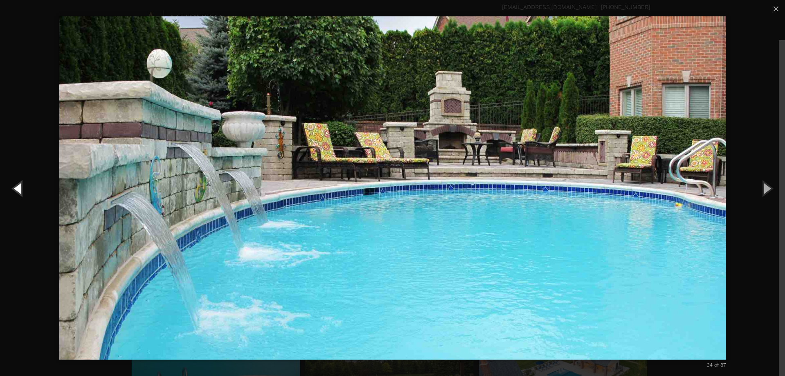
click at [22, 189] on button "Previous (Left arrow key)" at bounding box center [18, 188] width 37 height 45
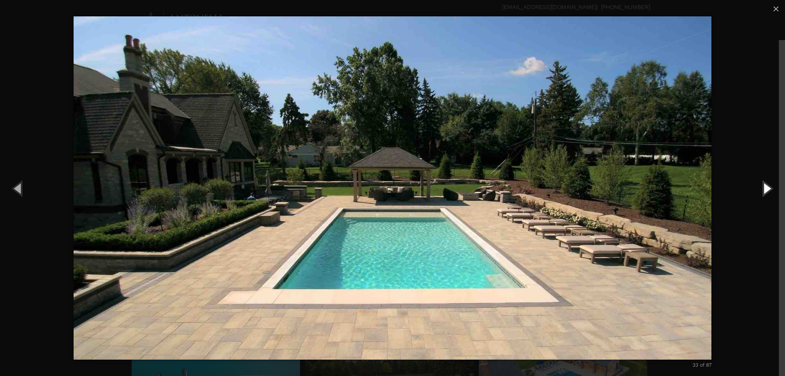
click at [769, 190] on button "Next (Right arrow key)" at bounding box center [767, 188] width 37 height 45
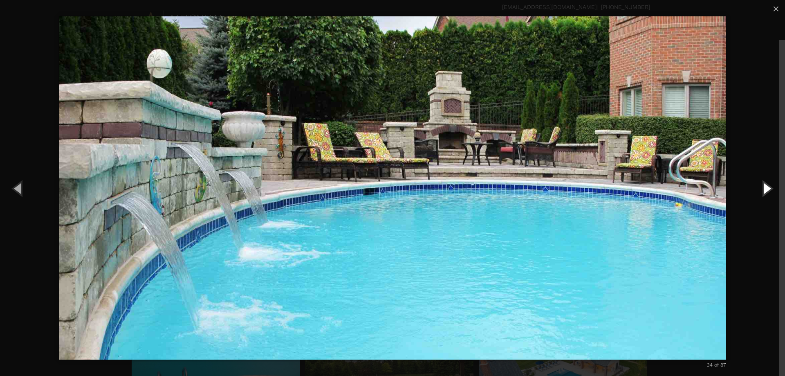
click at [769, 190] on button "Next (Right arrow key)" at bounding box center [767, 188] width 37 height 45
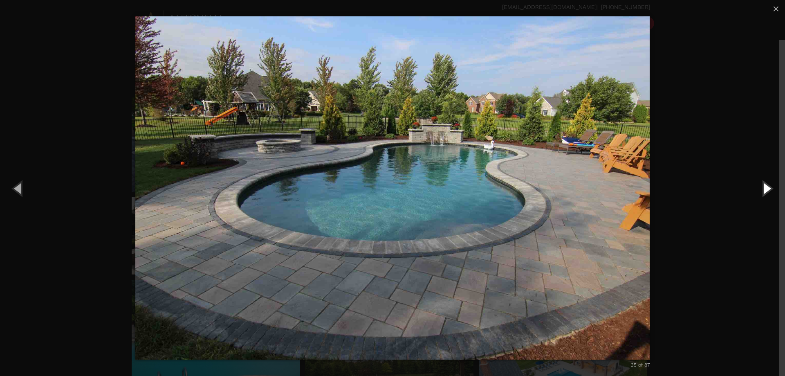
click at [769, 190] on button "Next (Right arrow key)" at bounding box center [767, 188] width 37 height 45
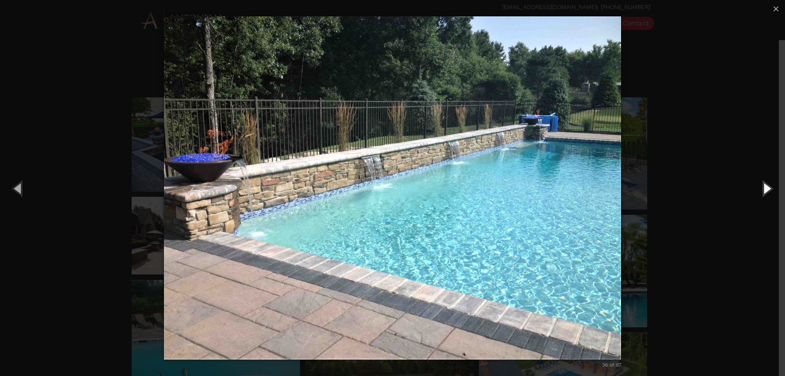
click at [769, 190] on button "Next (Right arrow key)" at bounding box center [767, 188] width 37 height 45
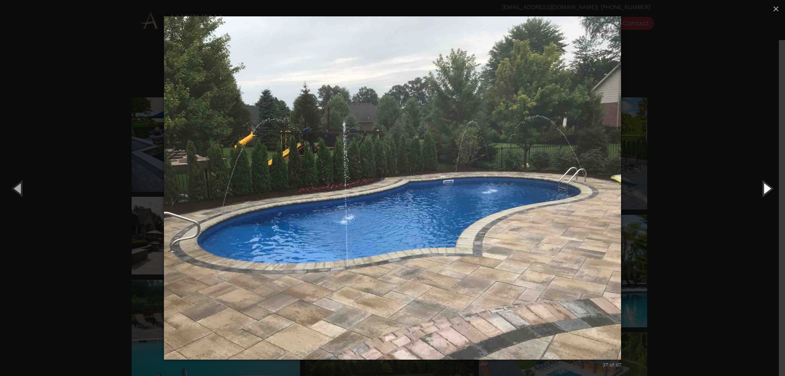
click at [769, 190] on button "Next (Right arrow key)" at bounding box center [767, 188] width 37 height 45
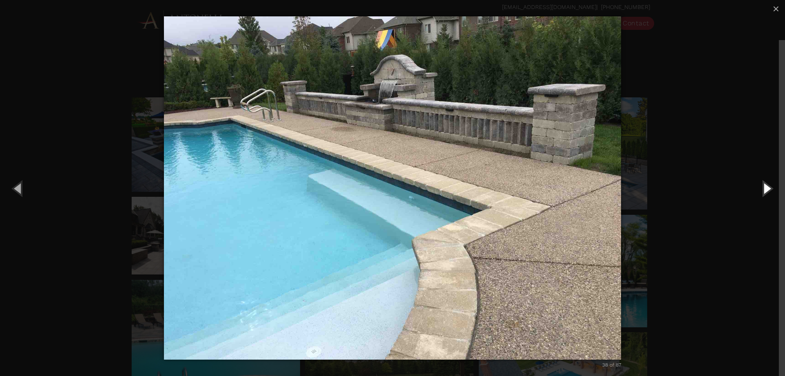
click at [769, 190] on button "Next (Right arrow key)" at bounding box center [767, 188] width 37 height 45
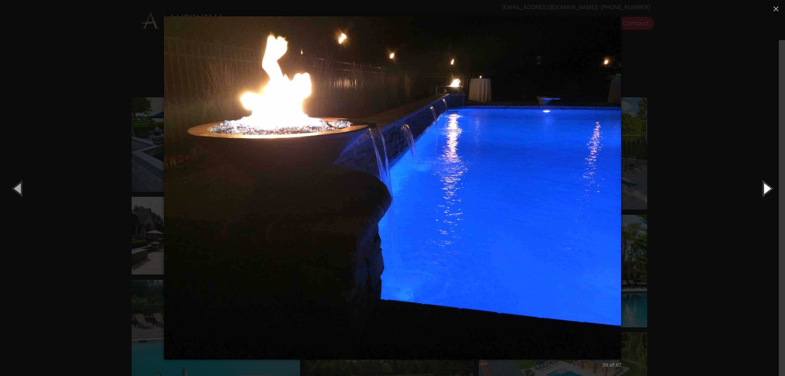
click at [769, 190] on button "Next (Right arrow key)" at bounding box center [767, 188] width 37 height 45
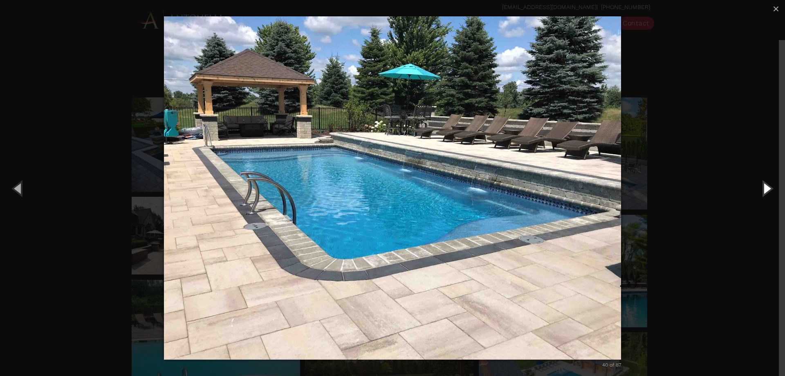
click at [769, 190] on button "Next (Right arrow key)" at bounding box center [767, 188] width 37 height 45
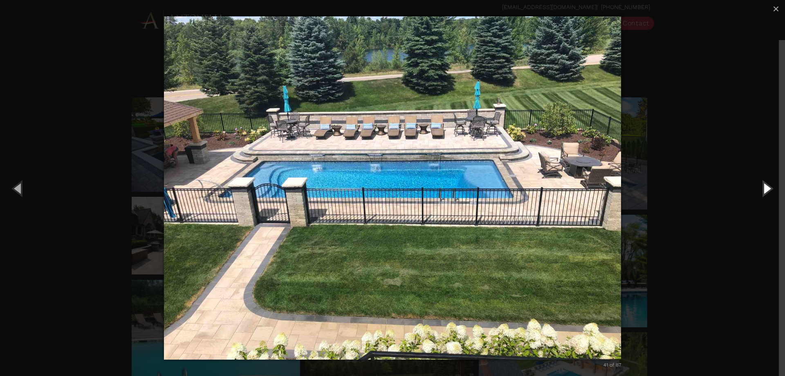
click at [769, 190] on button "Next (Right arrow key)" at bounding box center [767, 188] width 37 height 45
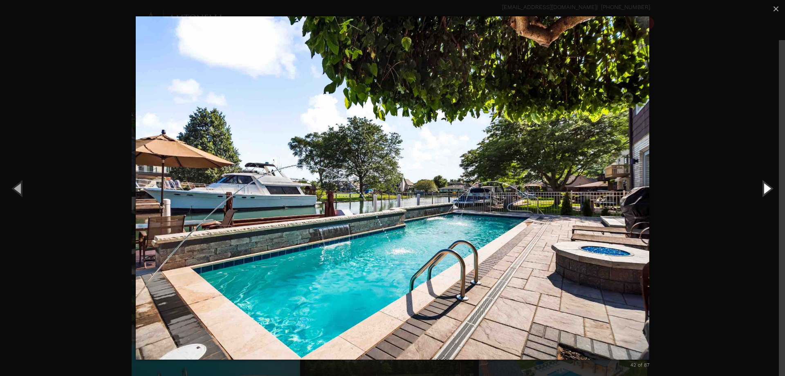
click at [769, 190] on button "Next (Right arrow key)" at bounding box center [767, 188] width 37 height 45
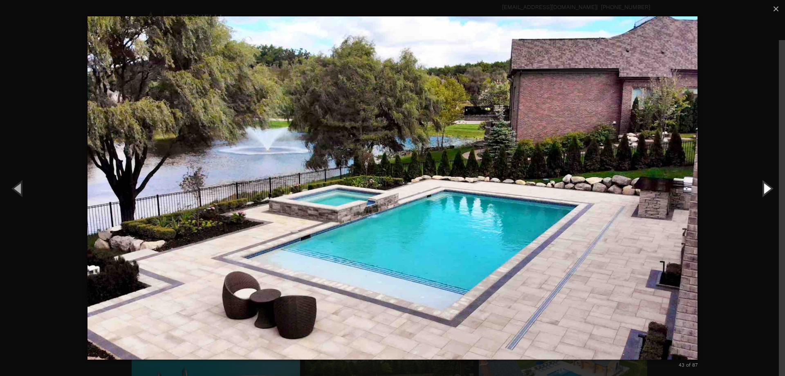
click at [769, 190] on button "Next (Right arrow key)" at bounding box center [767, 188] width 37 height 45
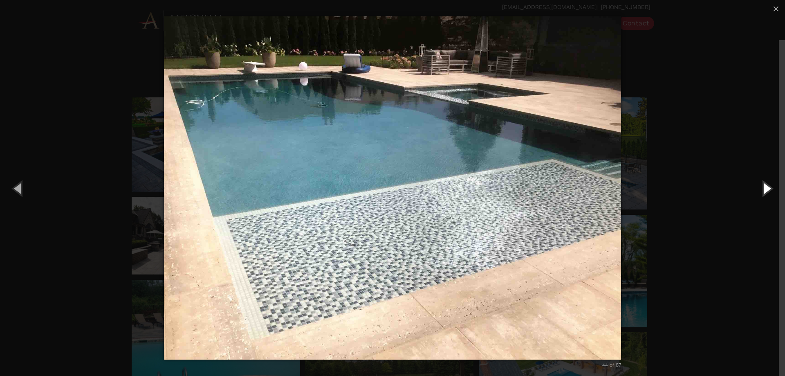
click at [769, 190] on button "Next (Right arrow key)" at bounding box center [767, 188] width 37 height 45
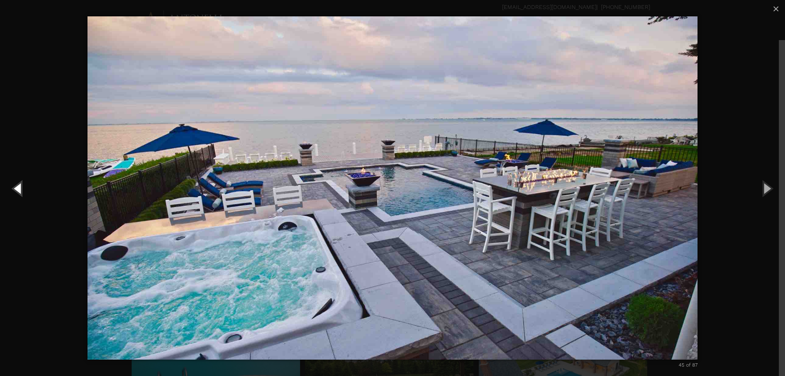
click at [19, 189] on button "Previous (Left arrow key)" at bounding box center [18, 188] width 37 height 45
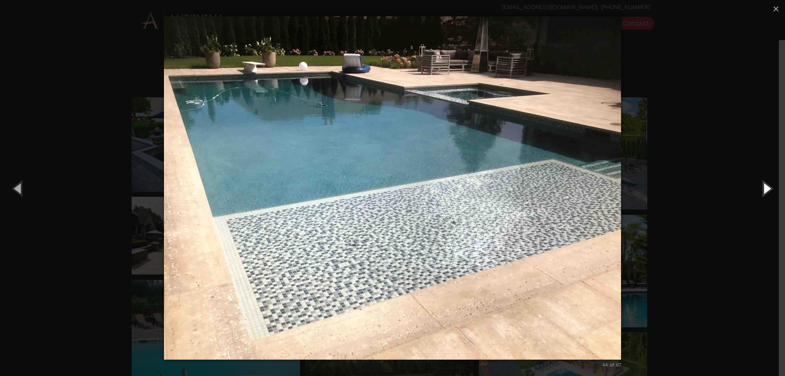
click at [763, 193] on button "Next (Right arrow key)" at bounding box center [767, 188] width 37 height 45
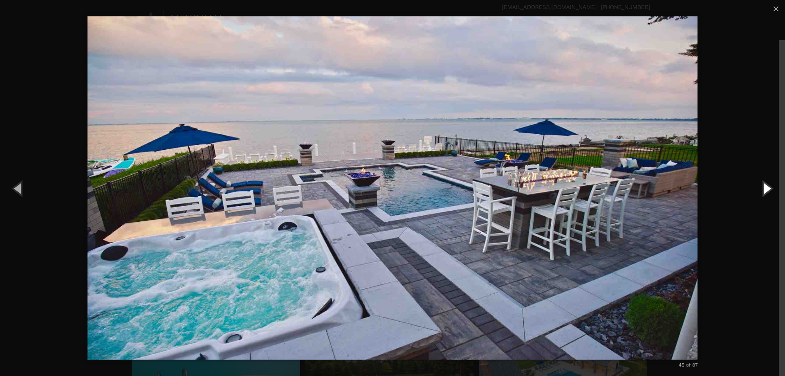
click at [763, 192] on button "Next (Right arrow key)" at bounding box center [767, 188] width 37 height 45
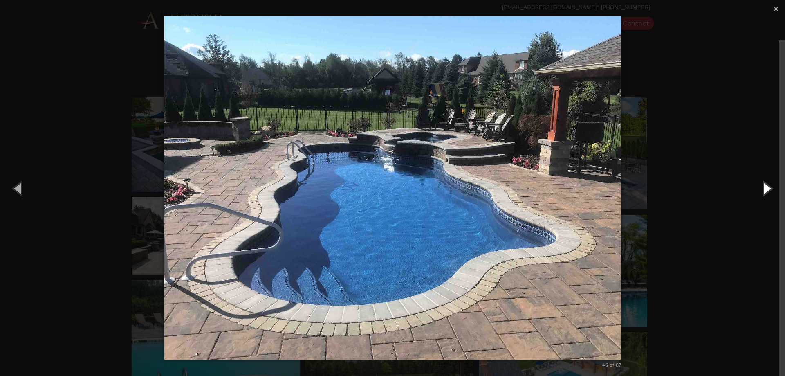
click at [763, 192] on button "Next (Right arrow key)" at bounding box center [767, 188] width 37 height 45
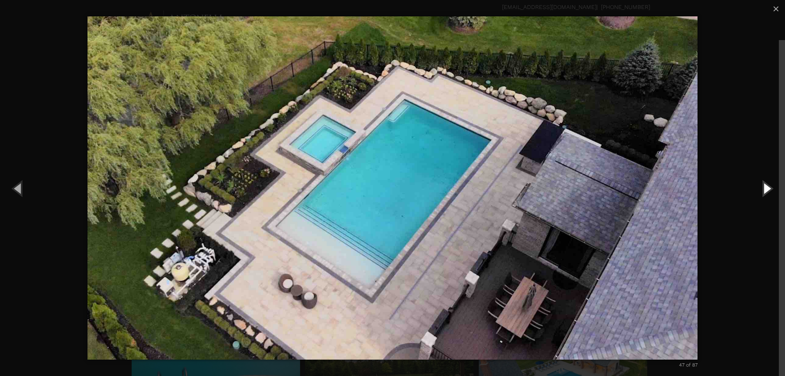
click at [763, 192] on button "Next (Right arrow key)" at bounding box center [767, 188] width 37 height 45
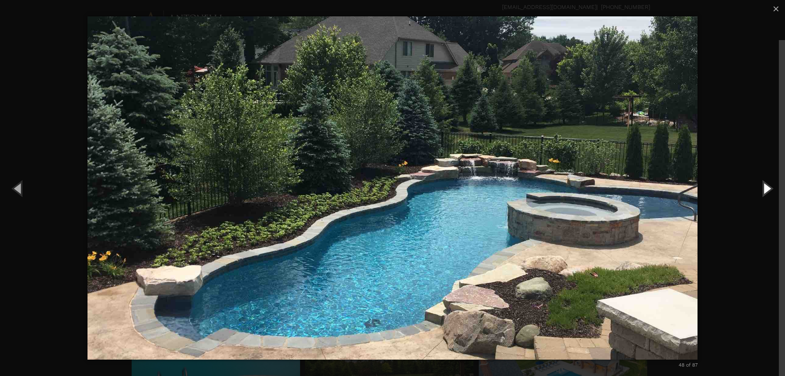
click at [763, 192] on button "Next (Right arrow key)" at bounding box center [767, 188] width 37 height 45
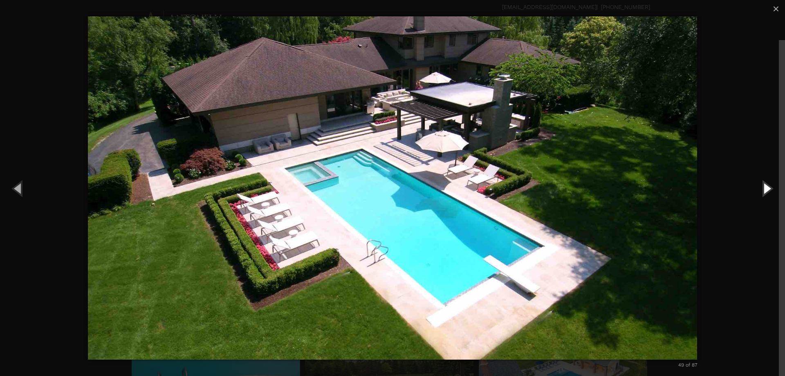
click at [763, 192] on button "Next (Right arrow key)" at bounding box center [767, 188] width 37 height 45
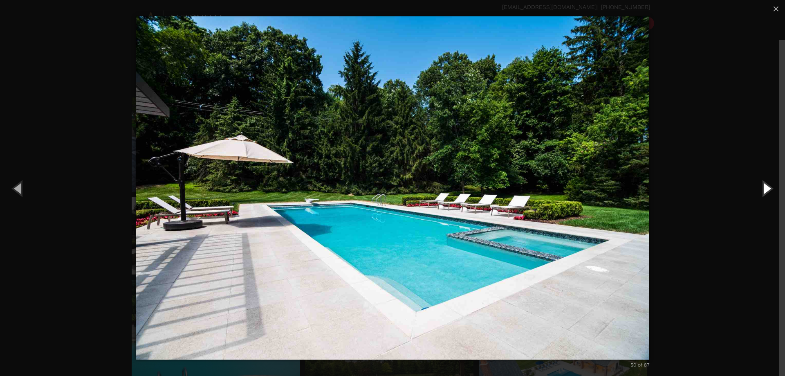
click at [764, 191] on button "Next (Right arrow key)" at bounding box center [767, 188] width 37 height 45
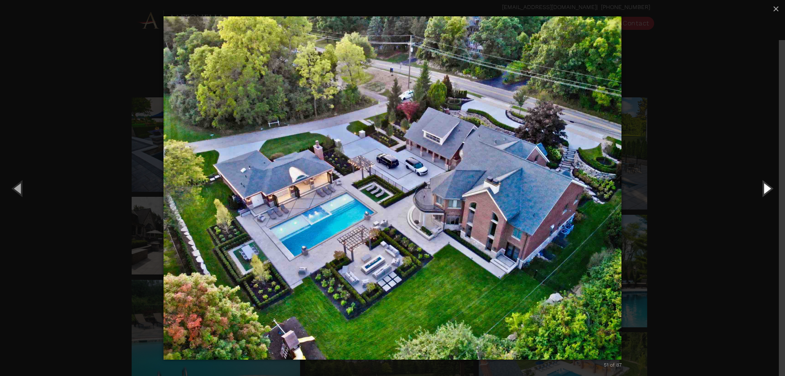
click at [764, 189] on button "Next (Right arrow key)" at bounding box center [767, 188] width 37 height 45
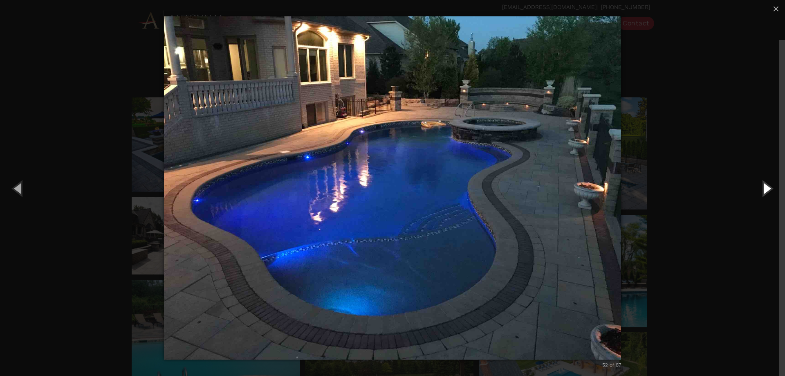
click at [764, 189] on button "Next (Right arrow key)" at bounding box center [767, 188] width 37 height 45
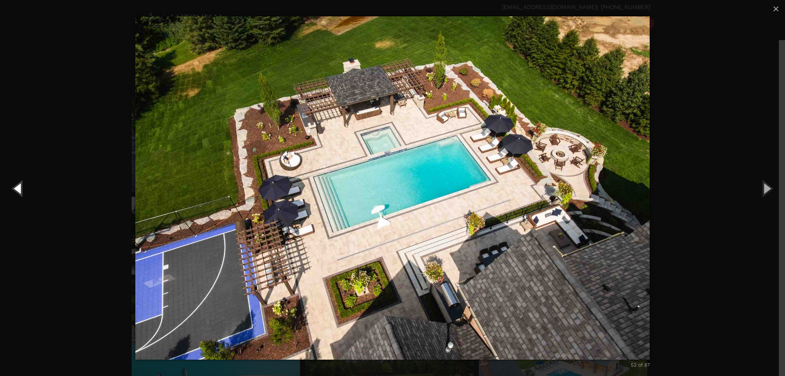
click at [21, 189] on button "Previous (Left arrow key)" at bounding box center [18, 188] width 37 height 45
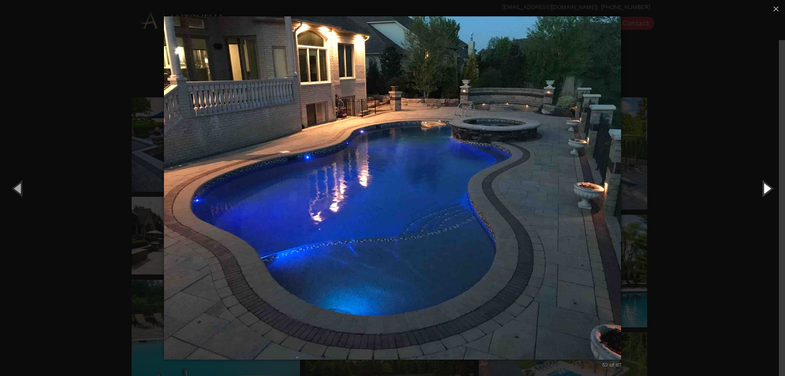
click at [767, 189] on button "Next (Right arrow key)" at bounding box center [767, 188] width 37 height 45
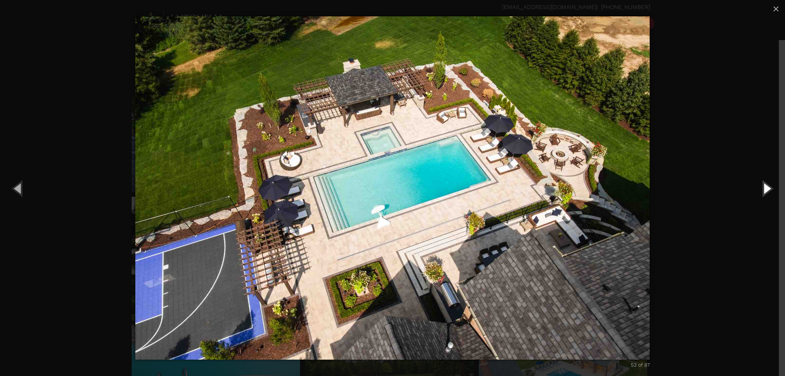
click at [767, 189] on button "Next (Right arrow key)" at bounding box center [767, 188] width 37 height 45
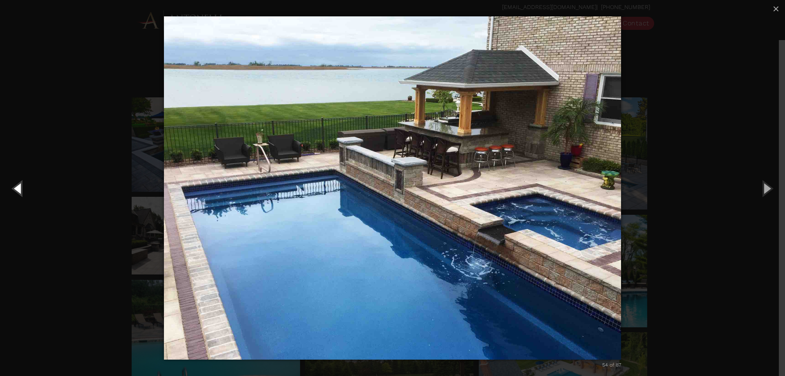
click at [14, 190] on button "Previous (Left arrow key)" at bounding box center [18, 188] width 37 height 45
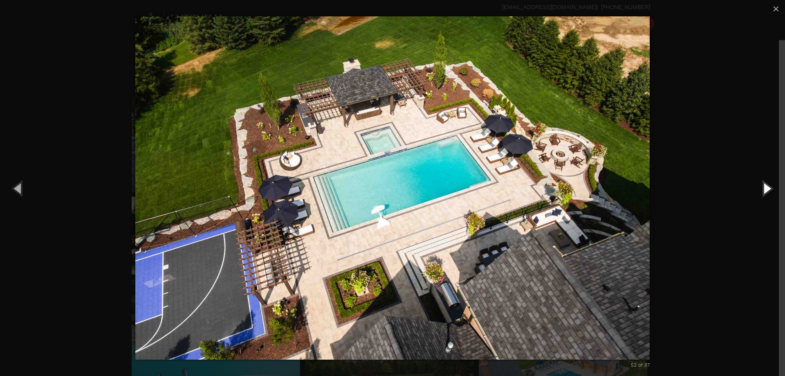
click at [768, 187] on button "Next (Right arrow key)" at bounding box center [767, 188] width 37 height 45
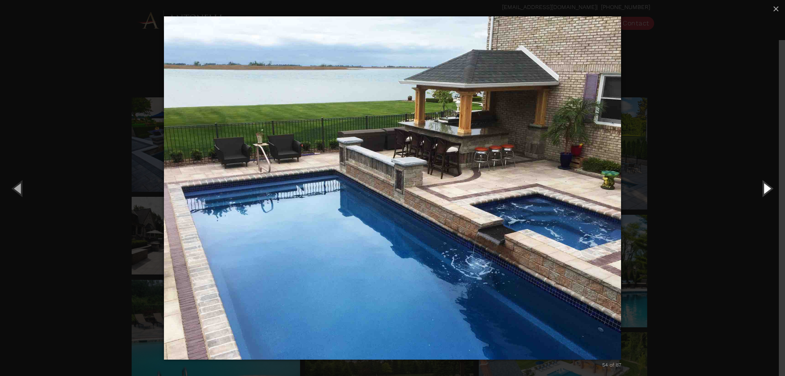
click at [768, 187] on button "Next (Right arrow key)" at bounding box center [767, 188] width 37 height 45
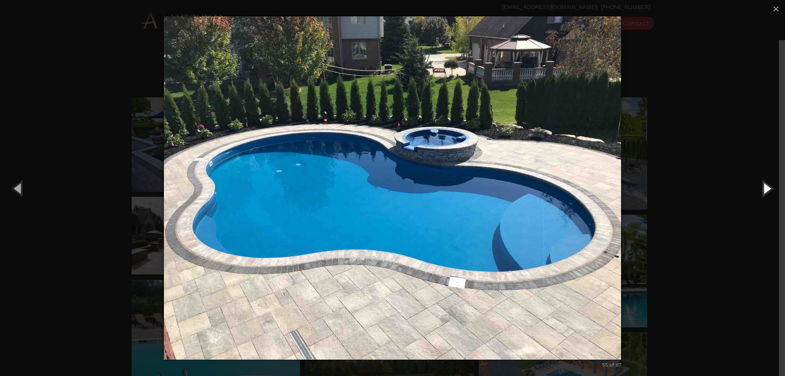
click at [768, 187] on button "Next (Right arrow key)" at bounding box center [767, 188] width 37 height 45
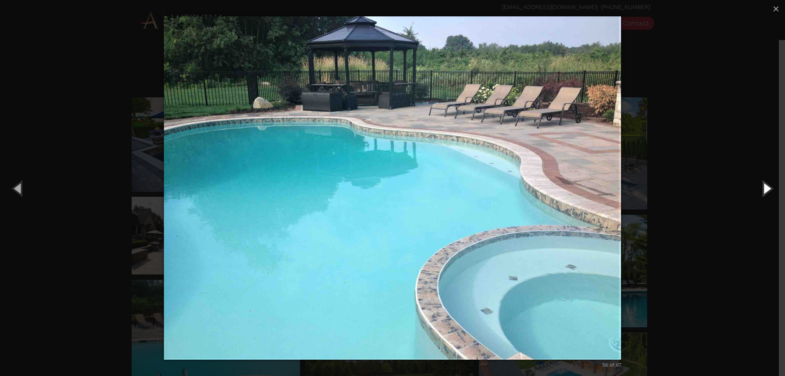
click at [768, 187] on button "Next (Right arrow key)" at bounding box center [767, 188] width 37 height 45
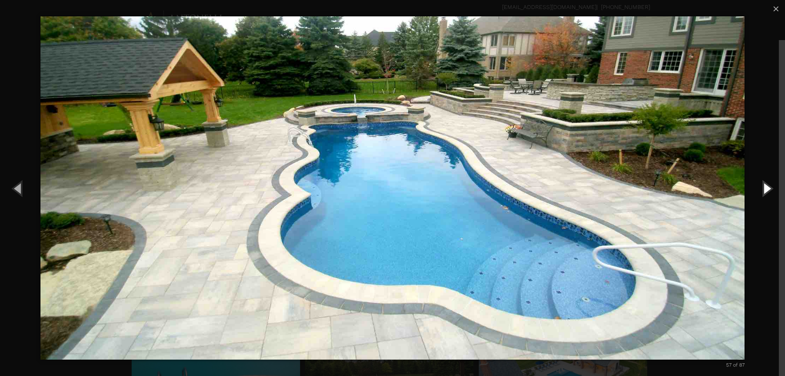
click at [768, 187] on button "Next (Right arrow key)" at bounding box center [767, 188] width 37 height 45
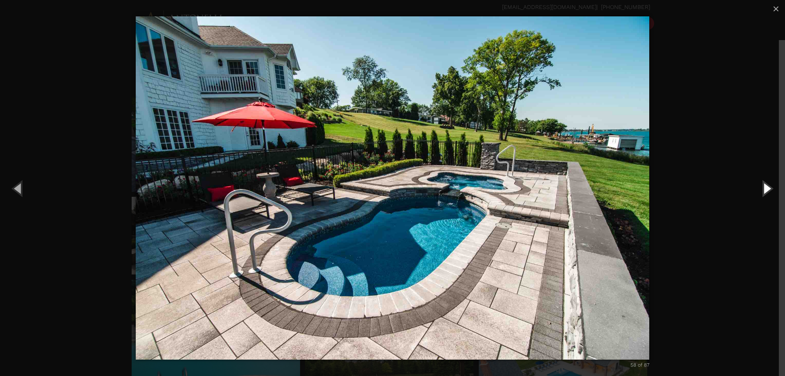
click at [768, 187] on button "Next (Right arrow key)" at bounding box center [767, 188] width 37 height 45
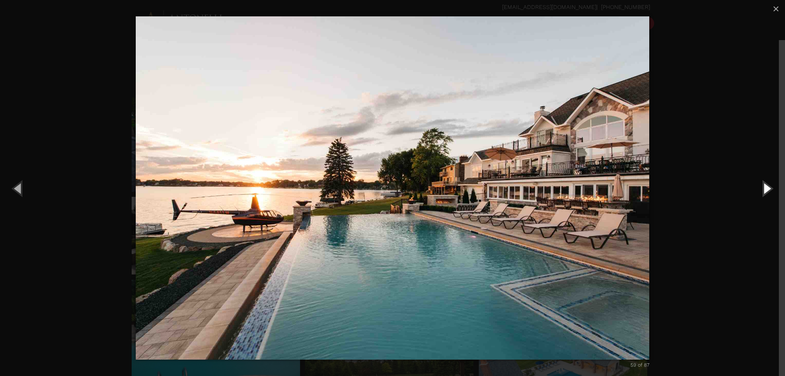
click at [767, 193] on button "Next (Right arrow key)" at bounding box center [767, 188] width 37 height 45
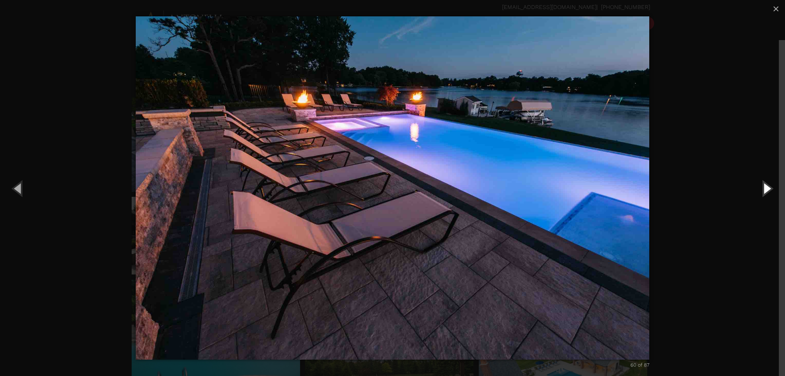
click at [762, 193] on button "Next (Right arrow key)" at bounding box center [767, 188] width 37 height 45
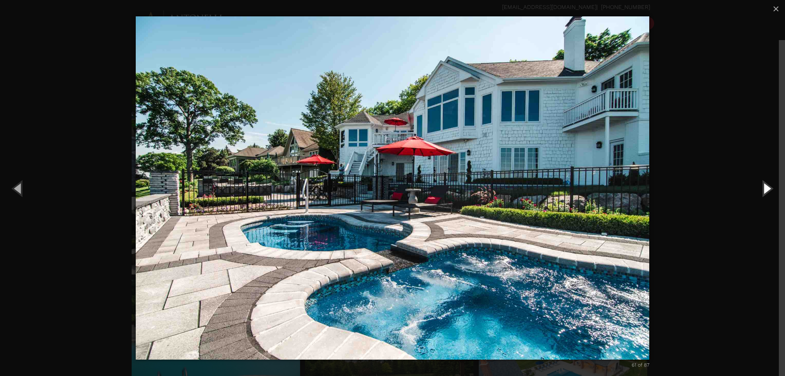
click at [762, 193] on button "Next (Right arrow key)" at bounding box center [767, 188] width 37 height 45
